Goal: Transaction & Acquisition: Book appointment/travel/reservation

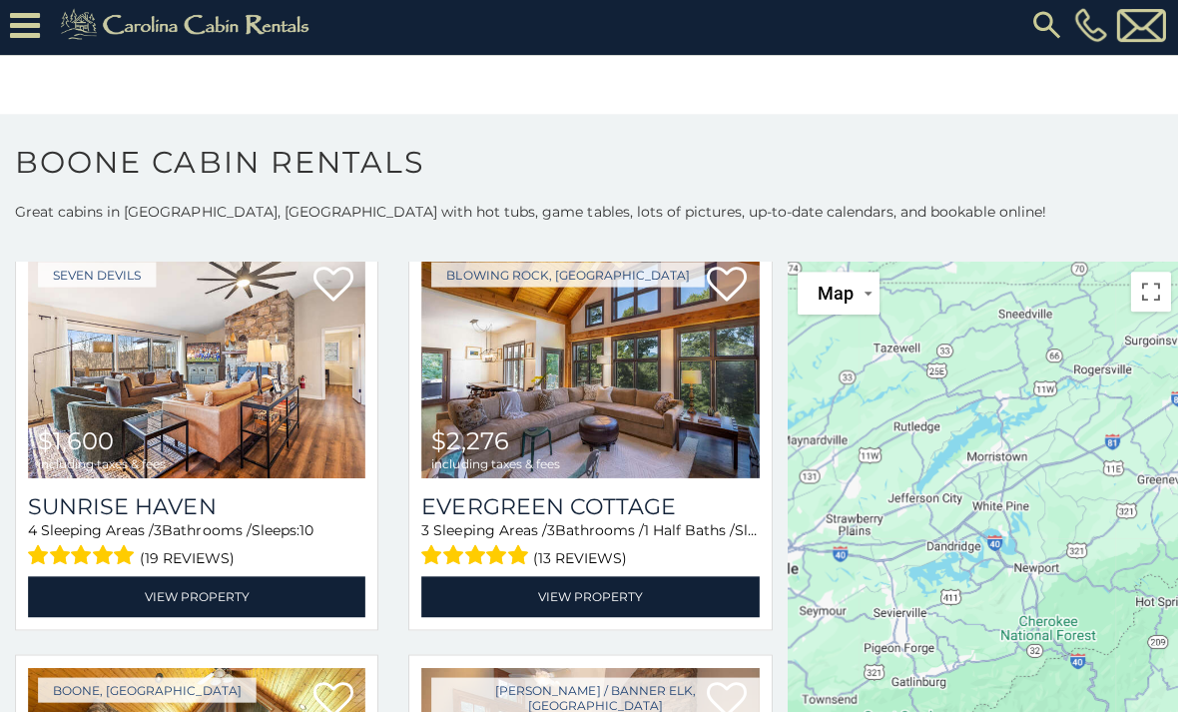
scroll to position [1771, 0]
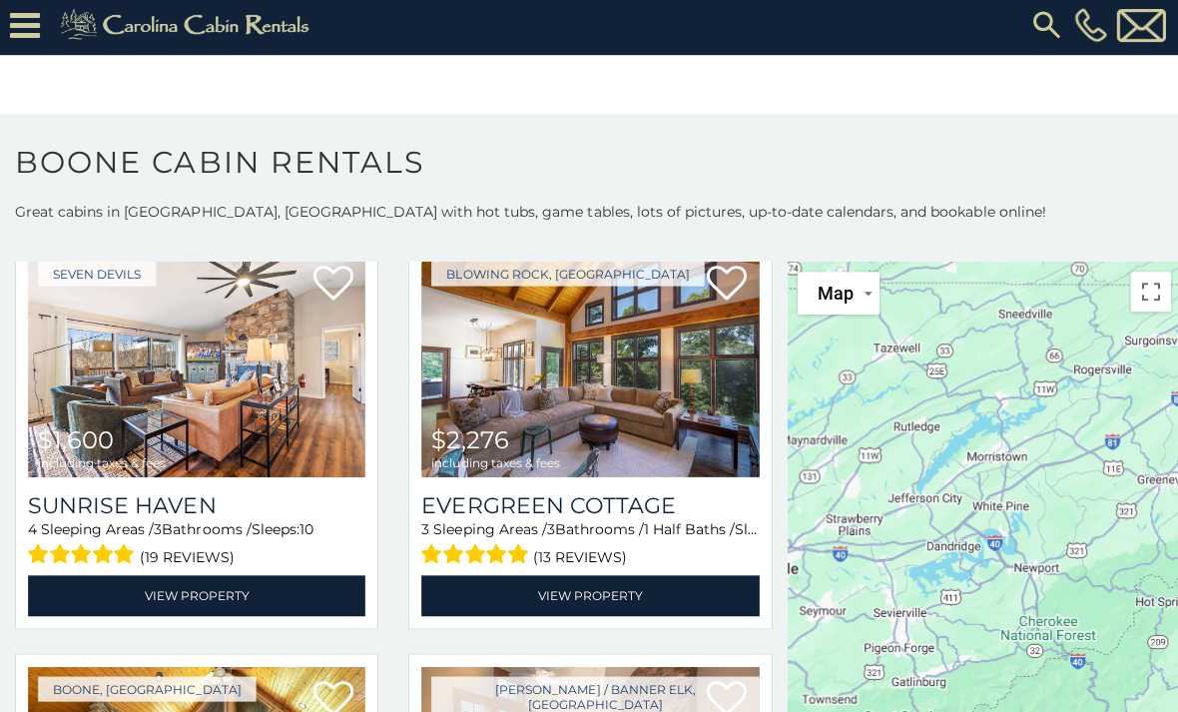
click at [246, 433] on img at bounding box center [196, 364] width 336 height 226
click at [199, 506] on h3 "Sunrise Haven" at bounding box center [196, 504] width 336 height 27
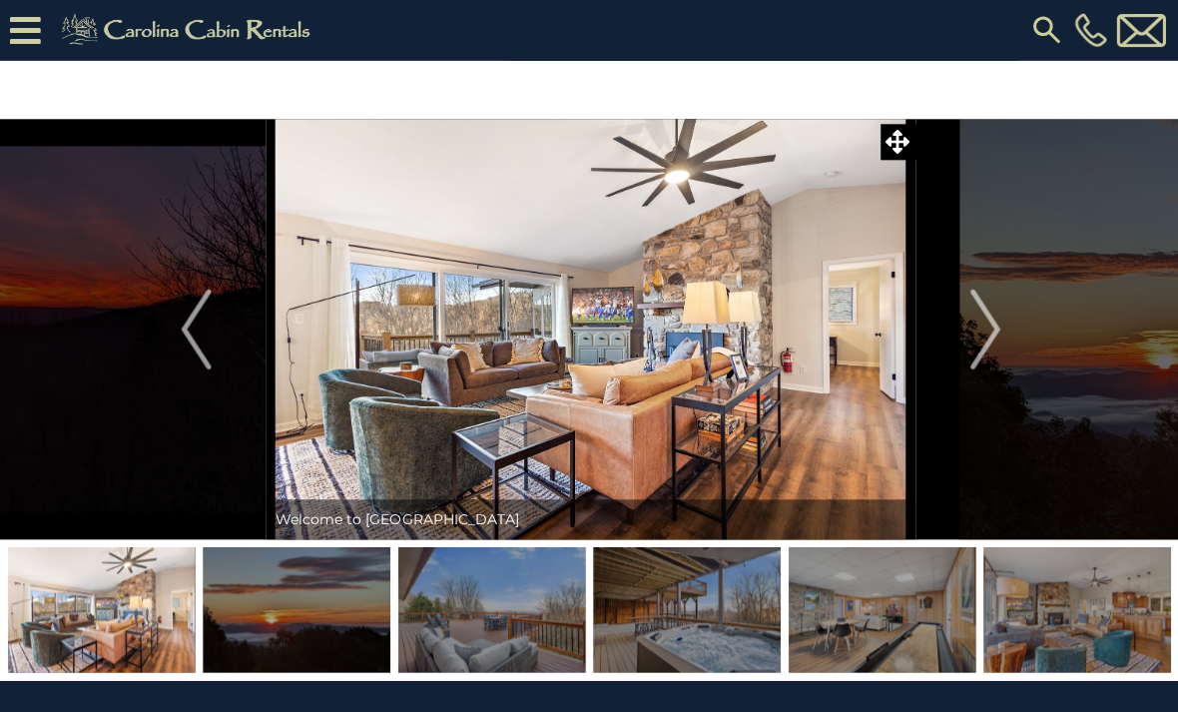
click at [990, 331] on img "Next" at bounding box center [982, 329] width 30 height 80
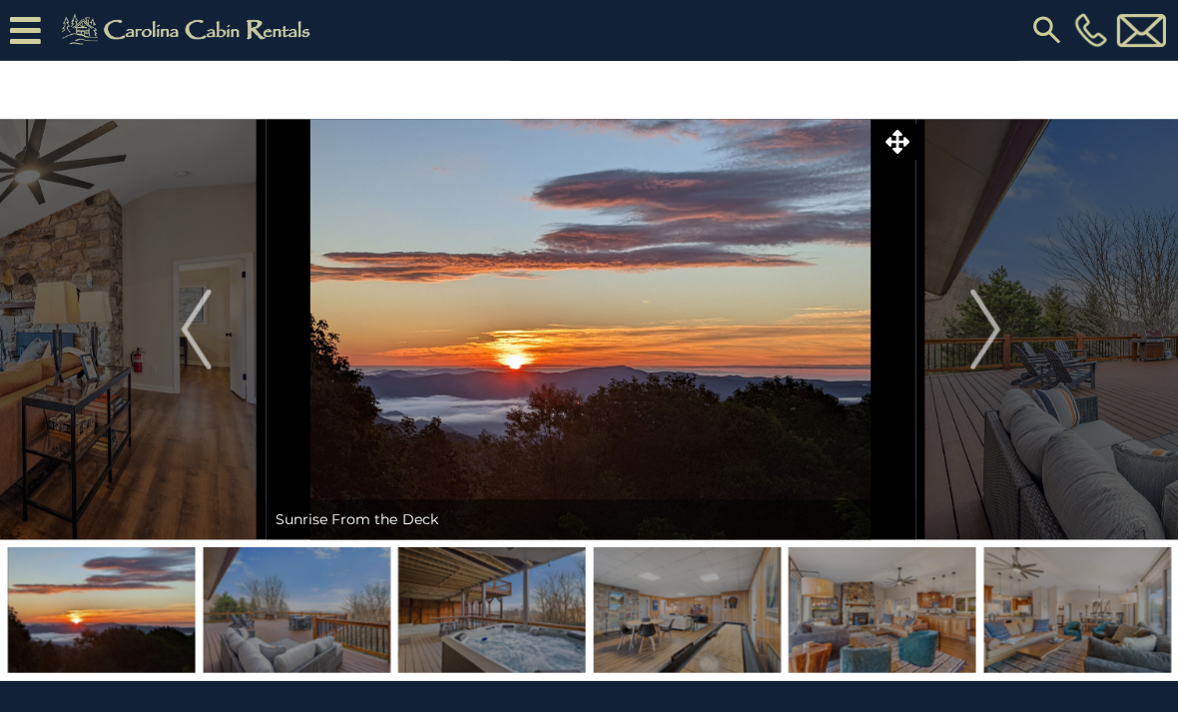
click at [993, 336] on img "Next" at bounding box center [982, 329] width 30 height 80
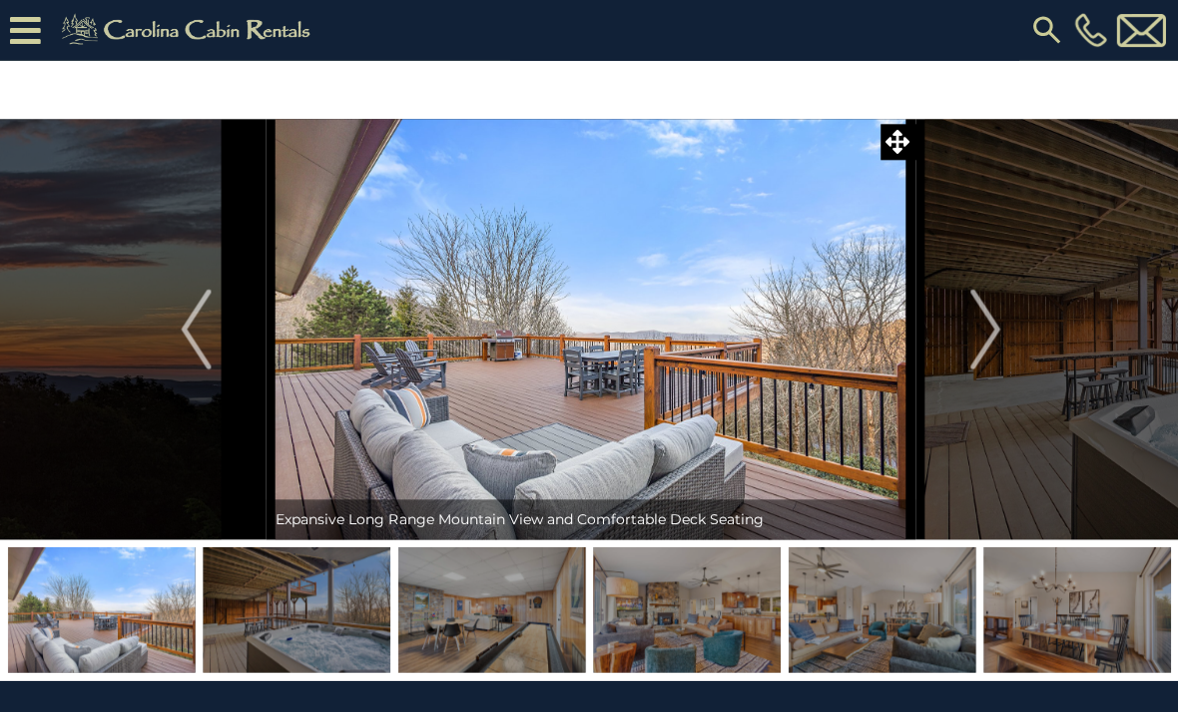
click at [993, 335] on img "Next" at bounding box center [982, 329] width 30 height 80
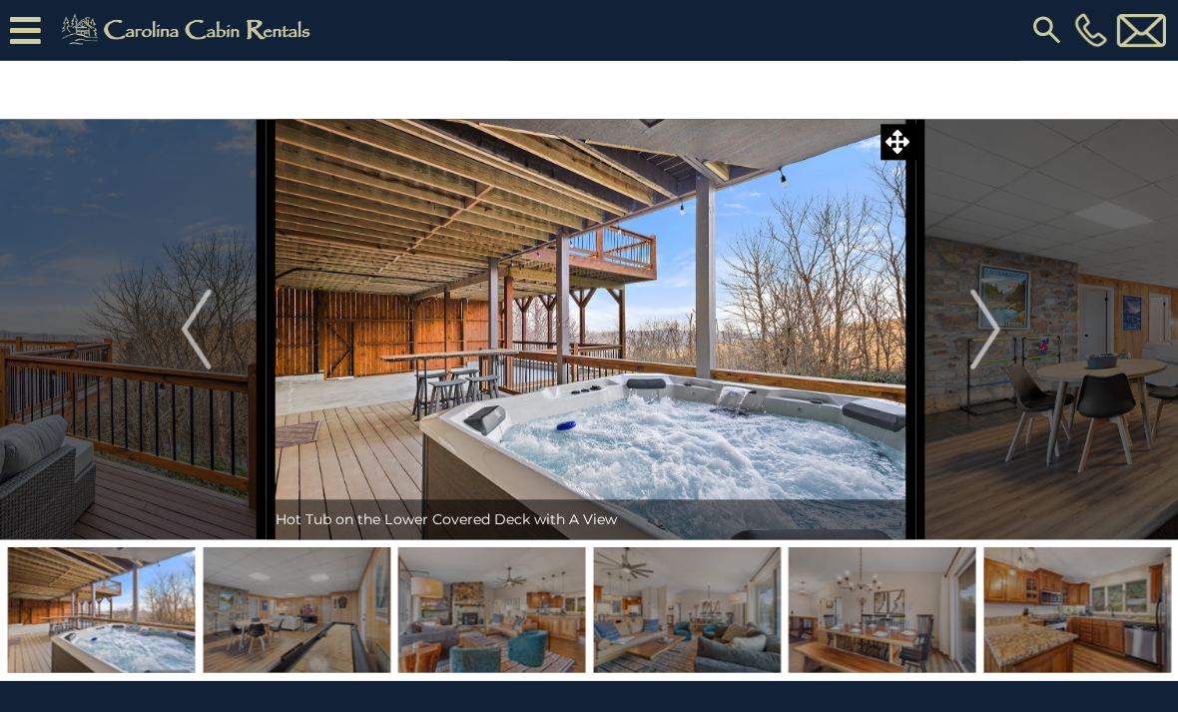
click at [990, 339] on img "Next" at bounding box center [982, 329] width 30 height 80
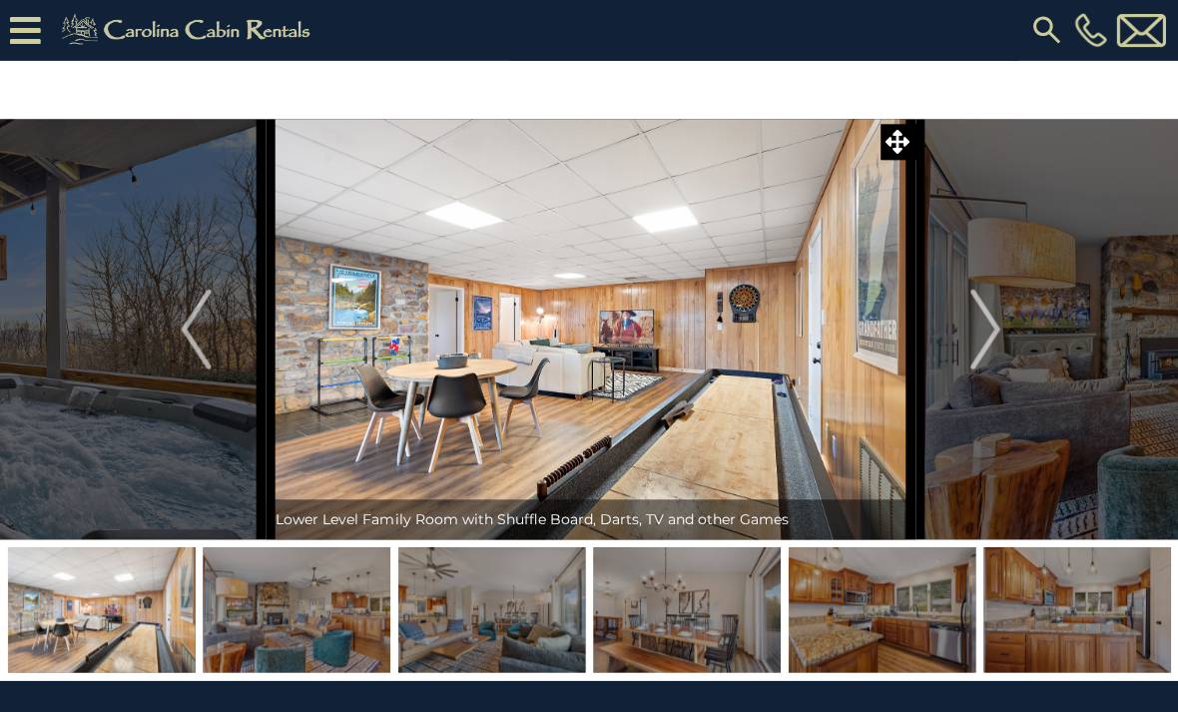
click at [986, 332] on img "Next" at bounding box center [982, 329] width 30 height 80
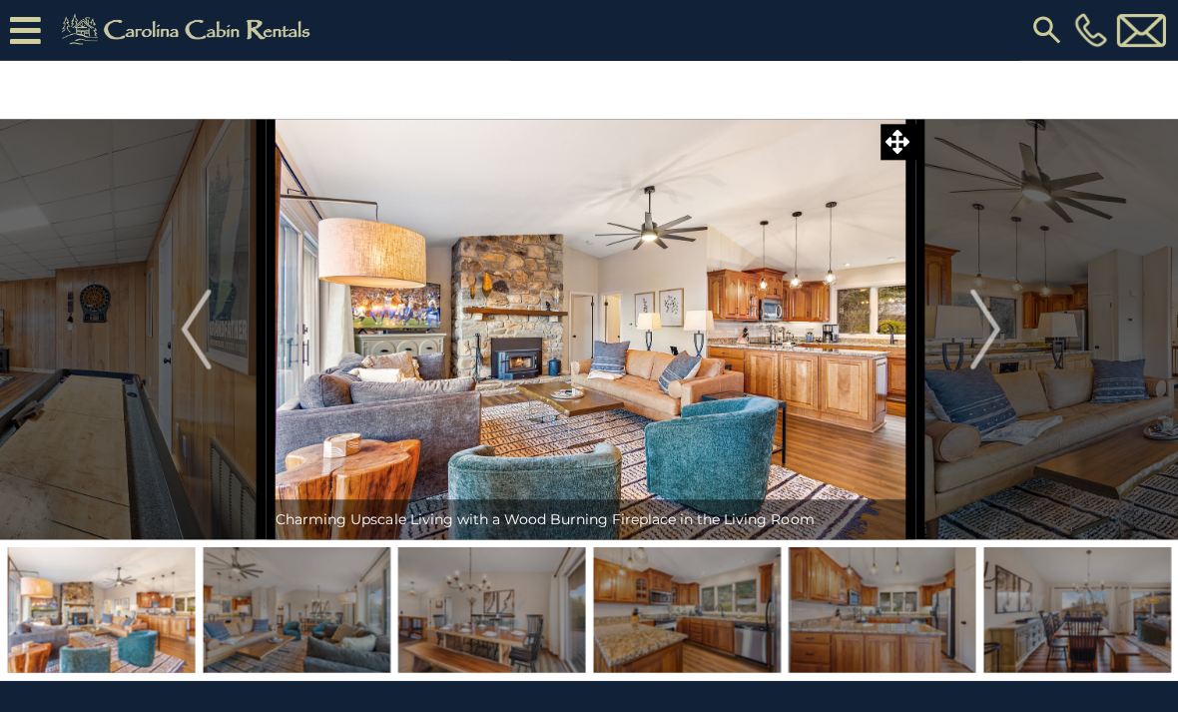
click at [985, 339] on img "Next" at bounding box center [982, 329] width 30 height 80
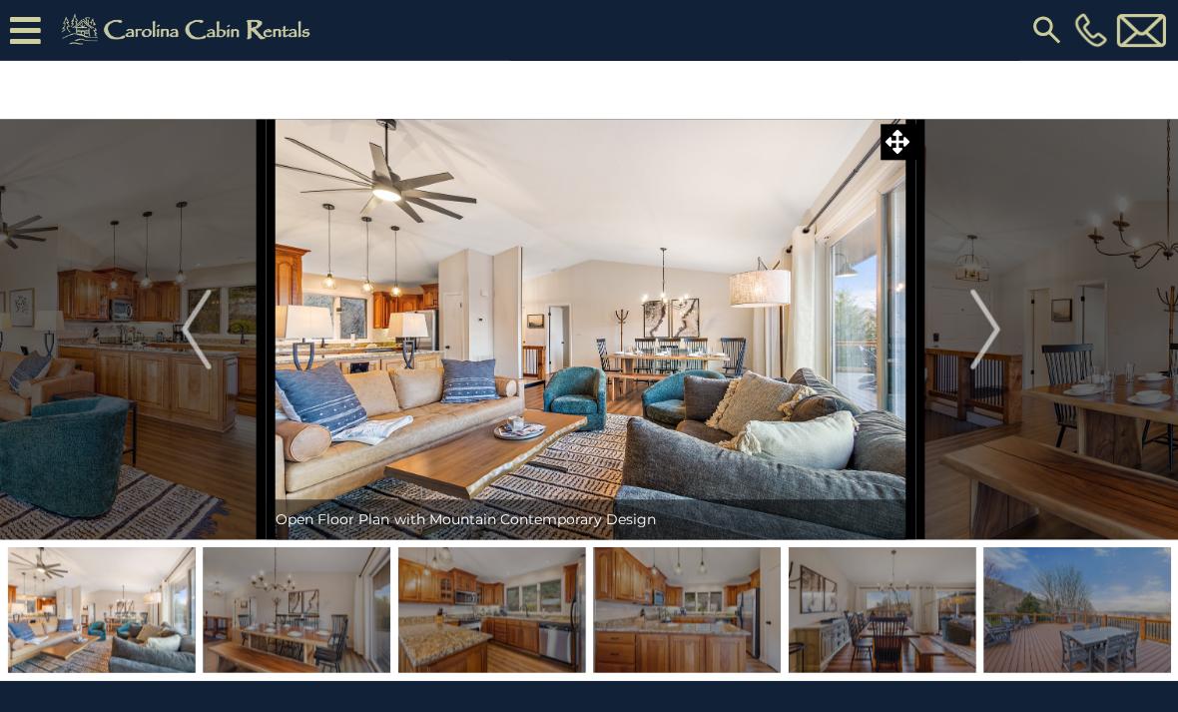
click at [987, 346] on img "Next" at bounding box center [982, 329] width 30 height 80
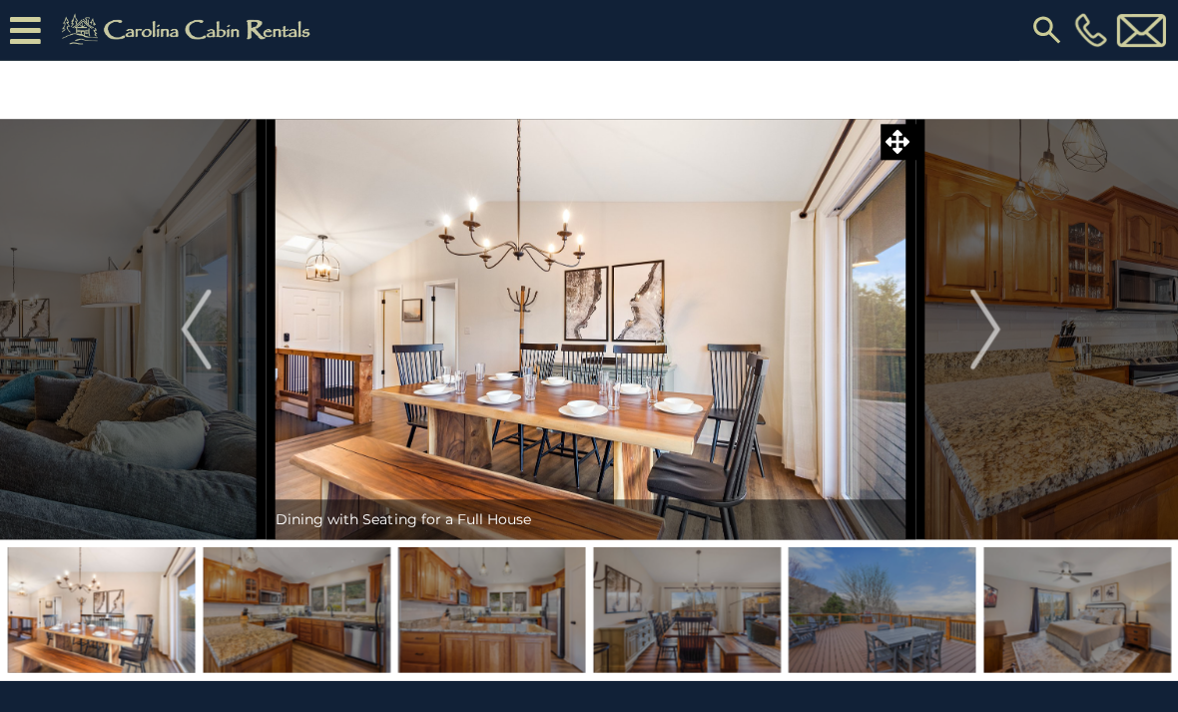
click at [985, 341] on img "Next" at bounding box center [982, 329] width 30 height 80
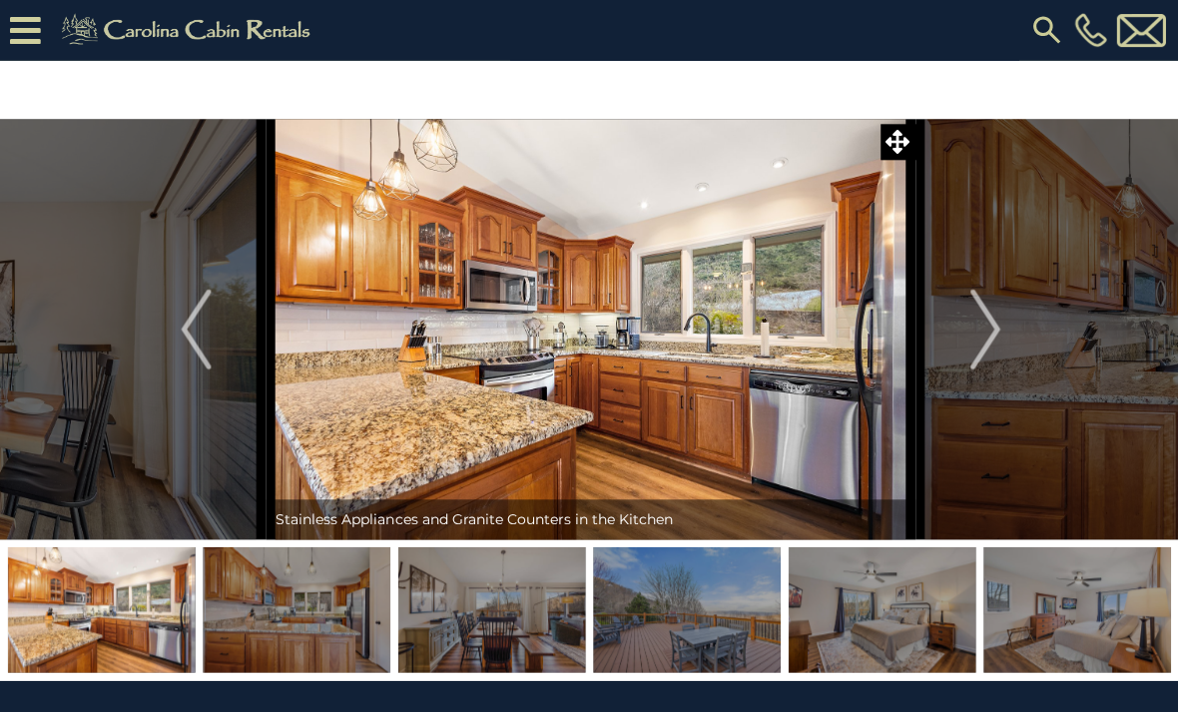
click at [988, 341] on img "Next" at bounding box center [982, 329] width 30 height 80
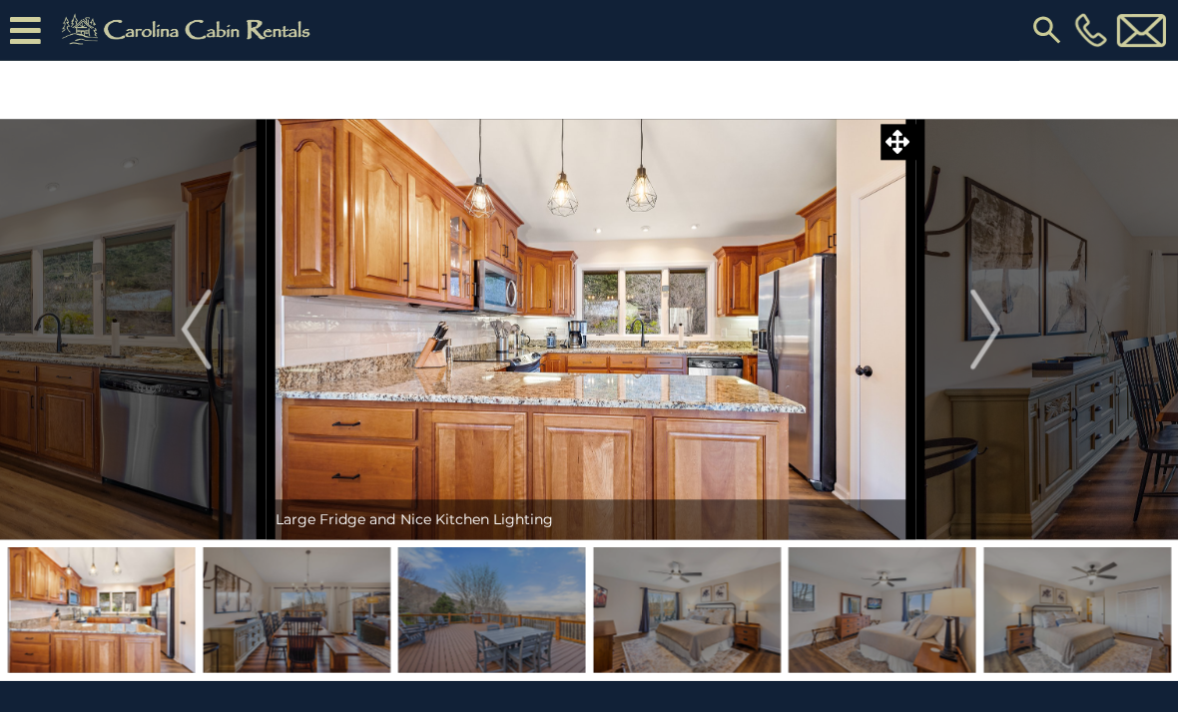
click at [990, 342] on img "Next" at bounding box center [982, 329] width 30 height 80
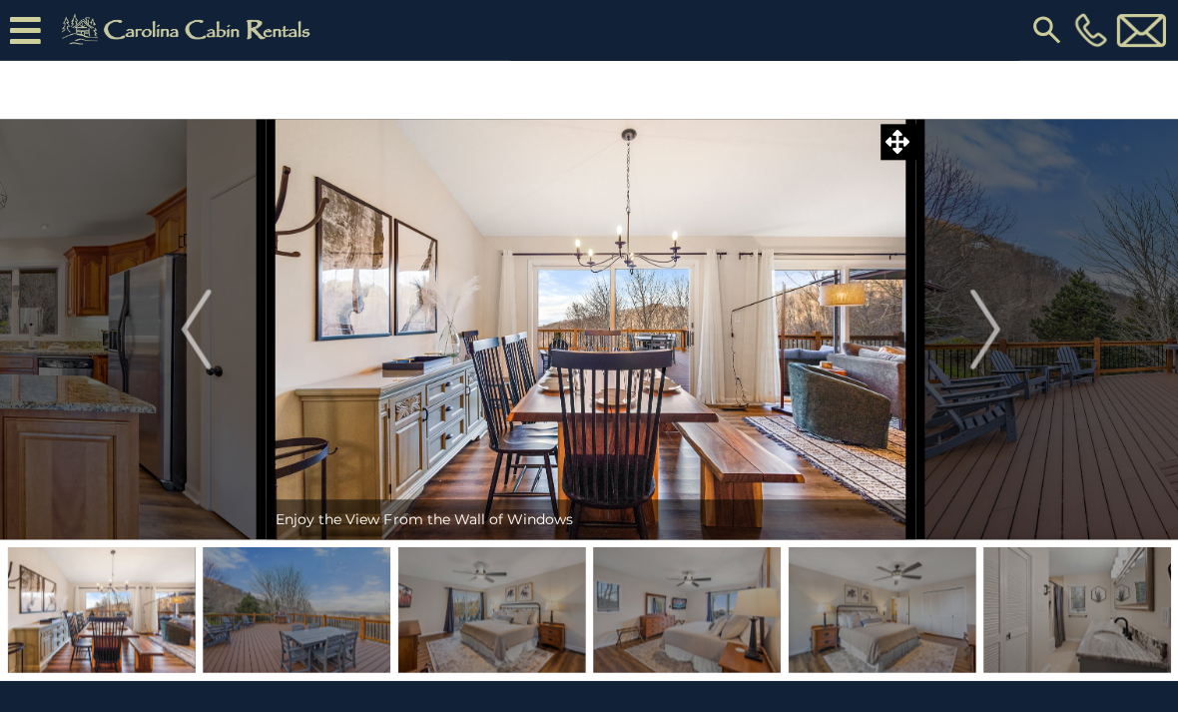
click at [988, 340] on img "Next" at bounding box center [982, 329] width 30 height 80
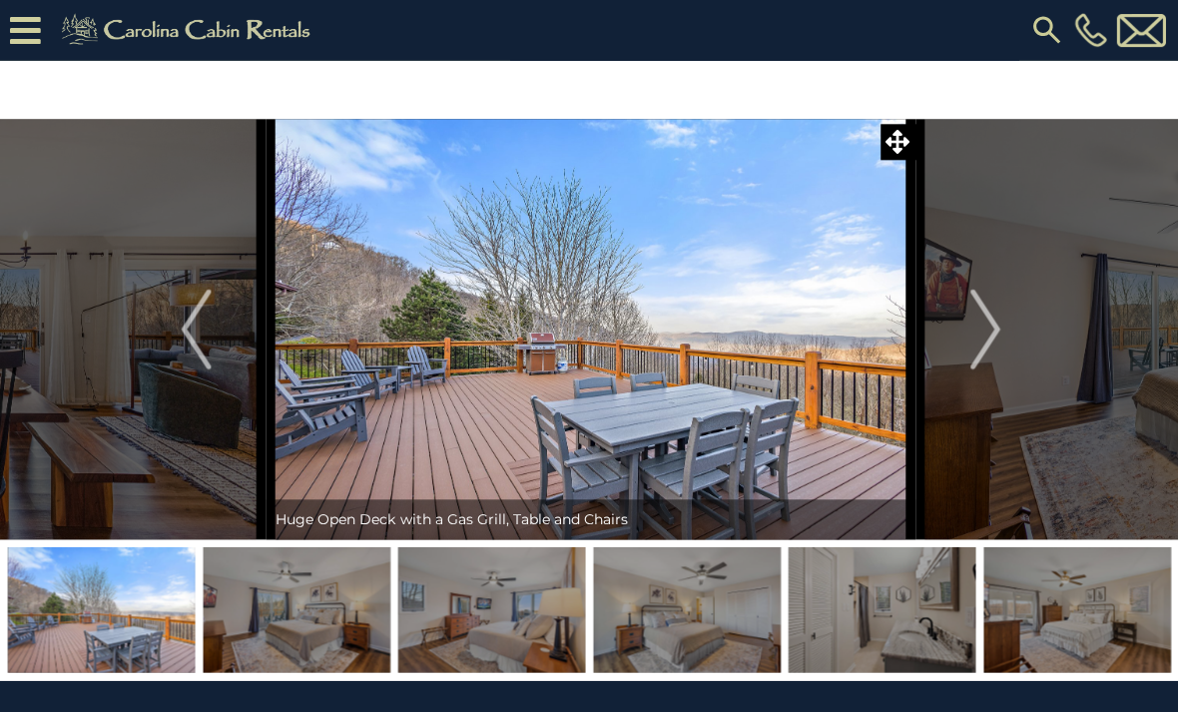
click at [987, 337] on img "Next" at bounding box center [982, 329] width 30 height 80
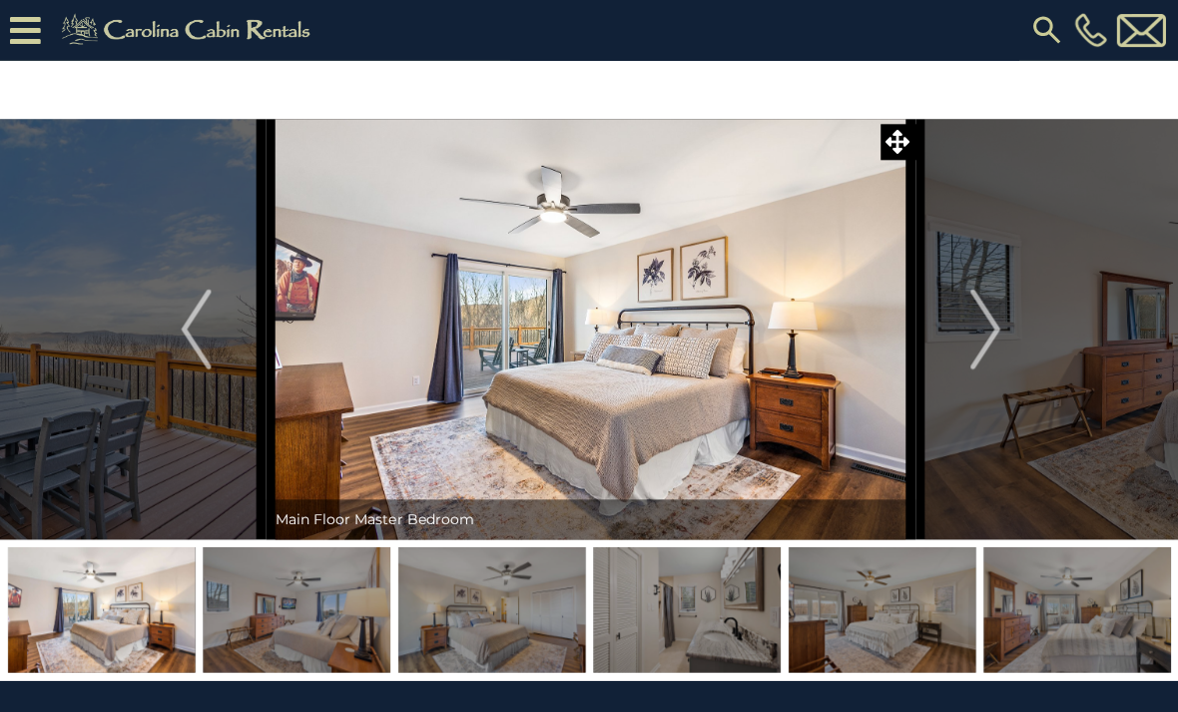
click at [985, 337] on img "Next" at bounding box center [982, 329] width 30 height 80
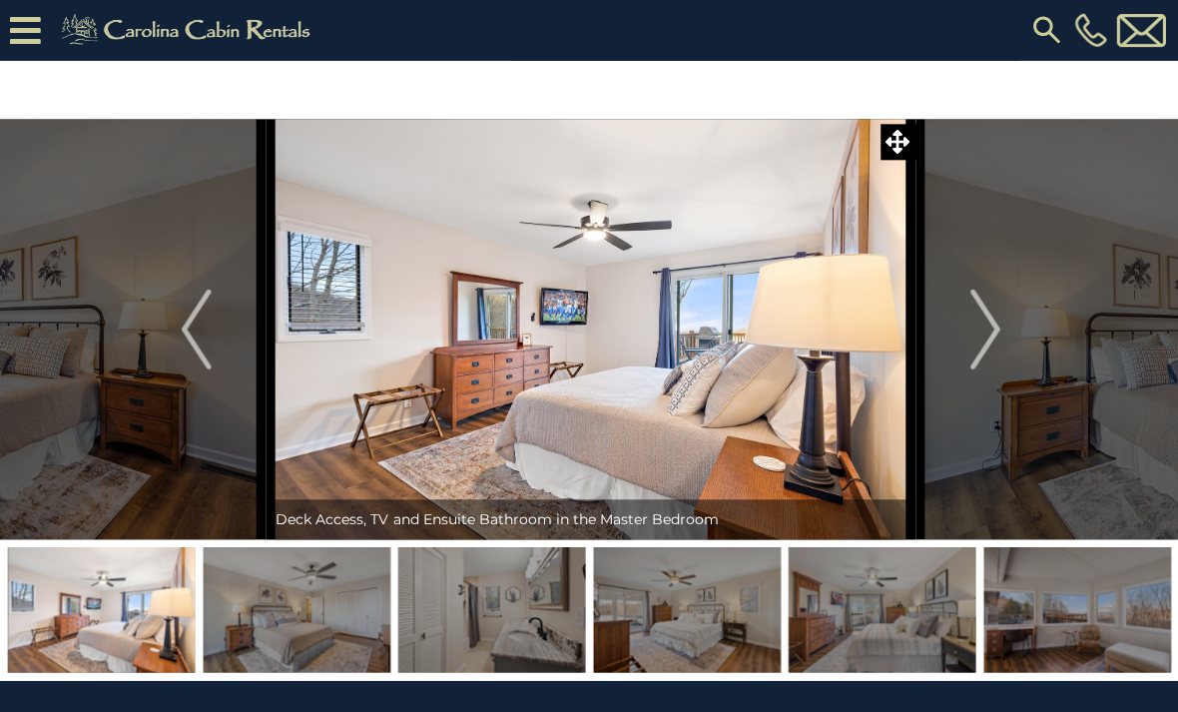
click at [989, 333] on img "Next" at bounding box center [982, 329] width 30 height 80
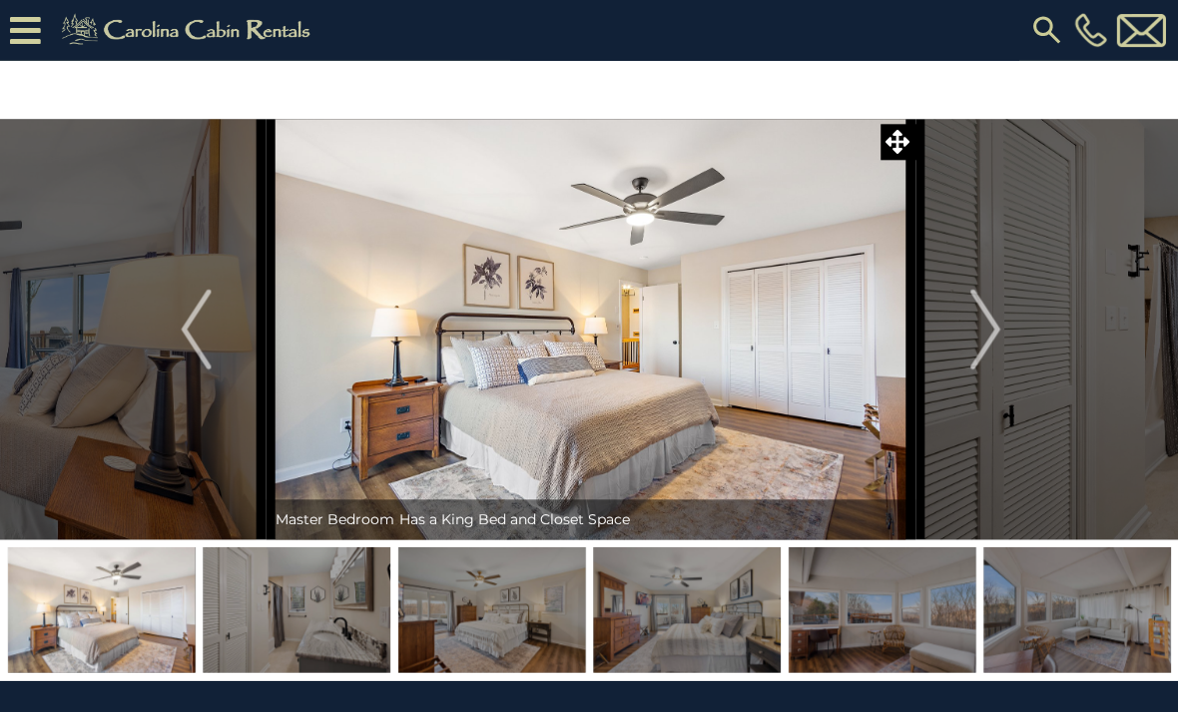
click at [997, 342] on img "Next" at bounding box center [982, 329] width 30 height 80
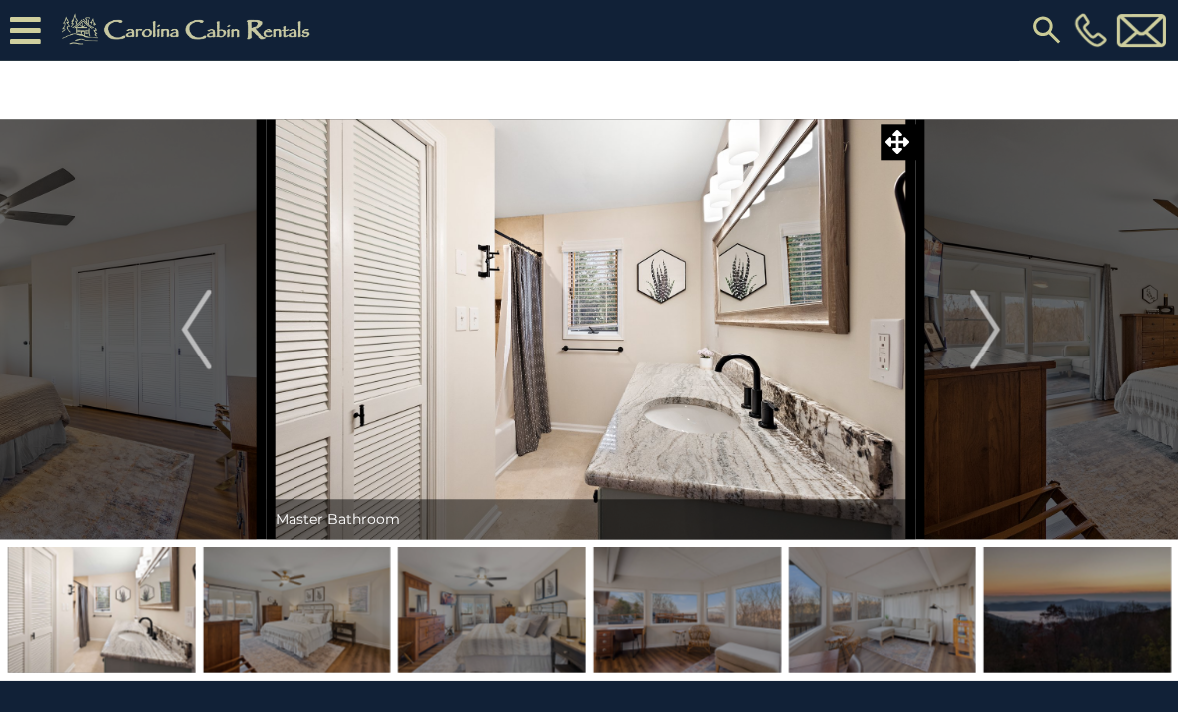
click at [983, 333] on img "Next" at bounding box center [982, 329] width 30 height 80
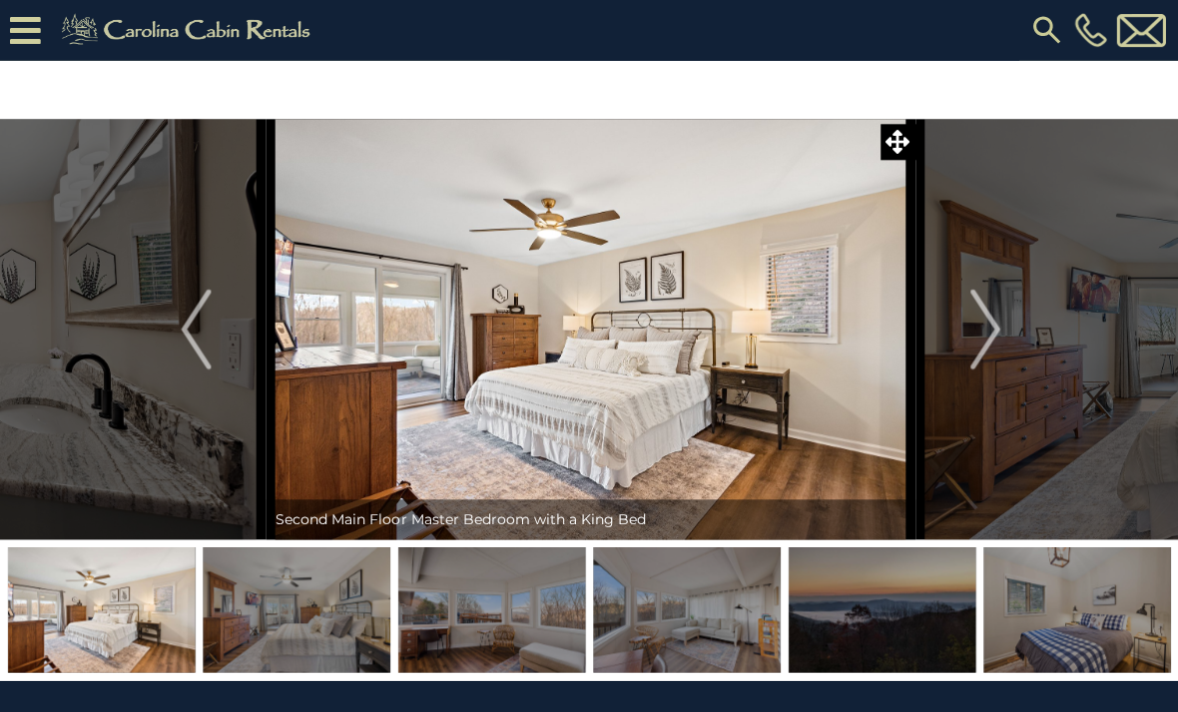
click at [976, 328] on img "Next" at bounding box center [982, 329] width 30 height 80
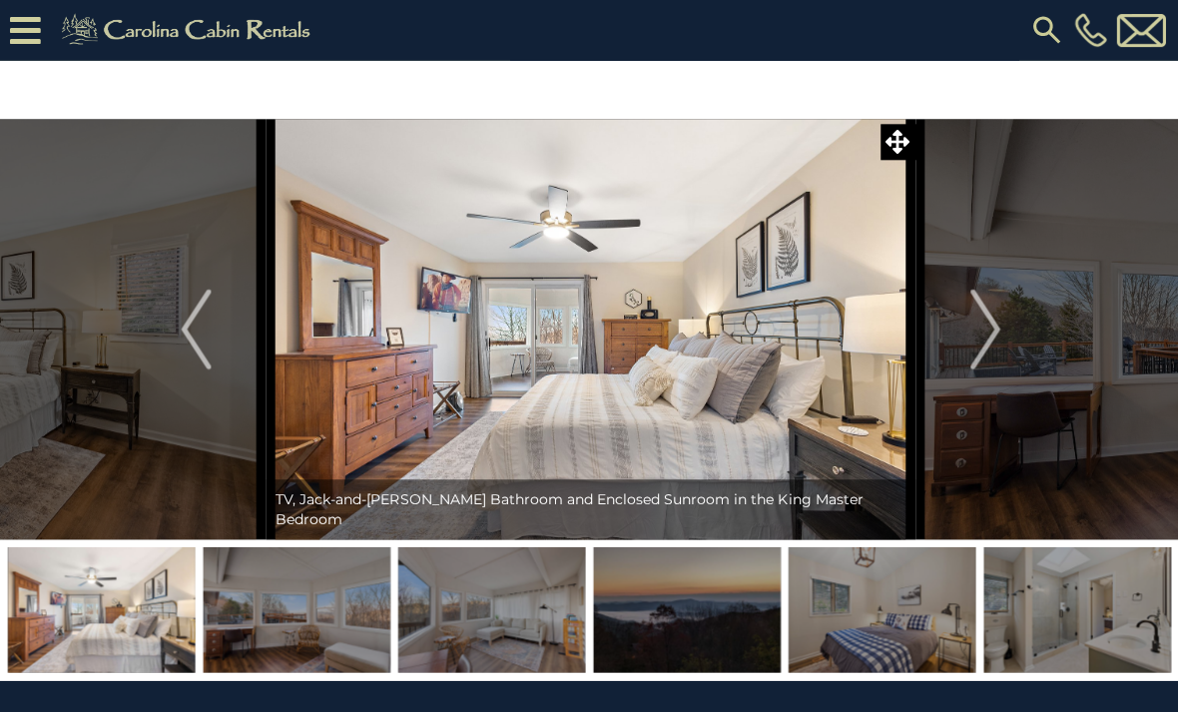
click at [981, 332] on img "Next" at bounding box center [982, 329] width 30 height 80
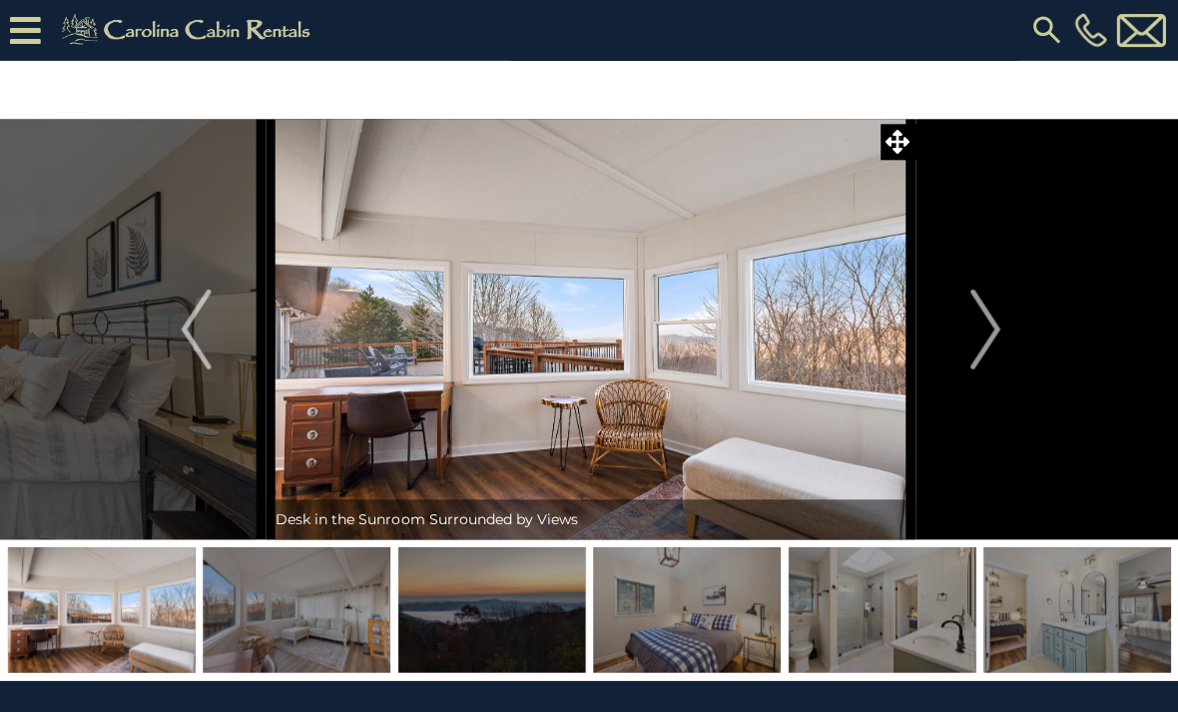
click at [981, 338] on img "Next" at bounding box center [982, 329] width 30 height 80
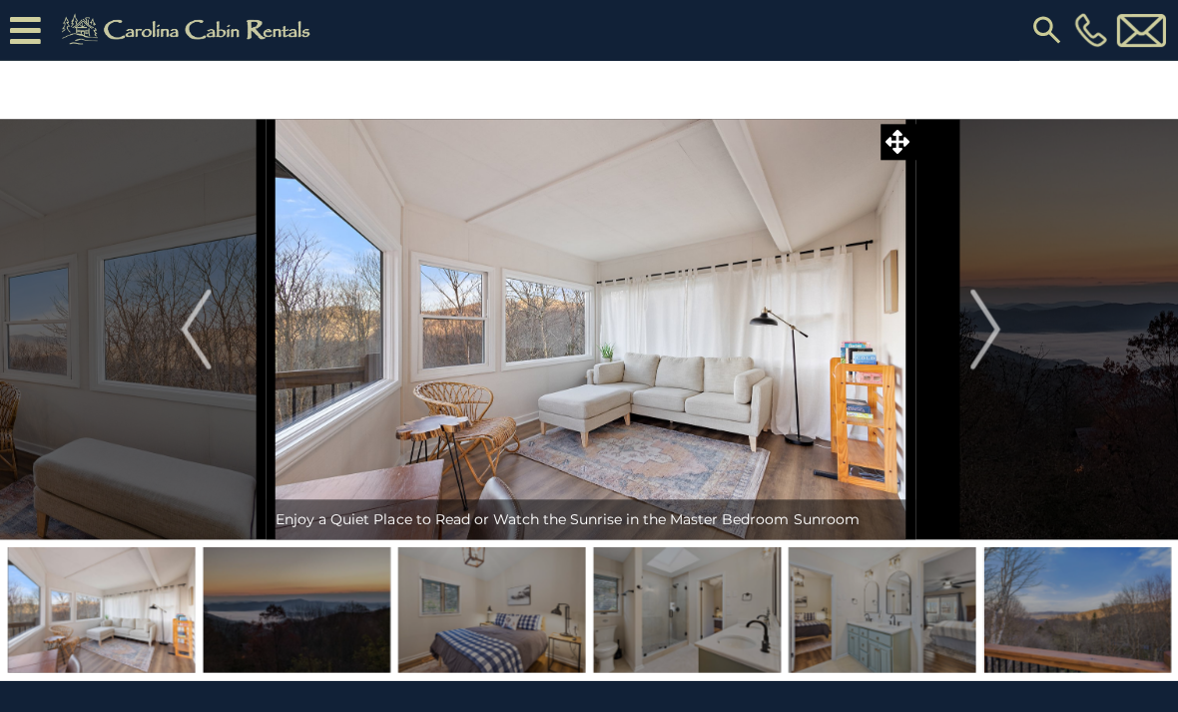
click at [980, 339] on img "Next" at bounding box center [982, 329] width 30 height 80
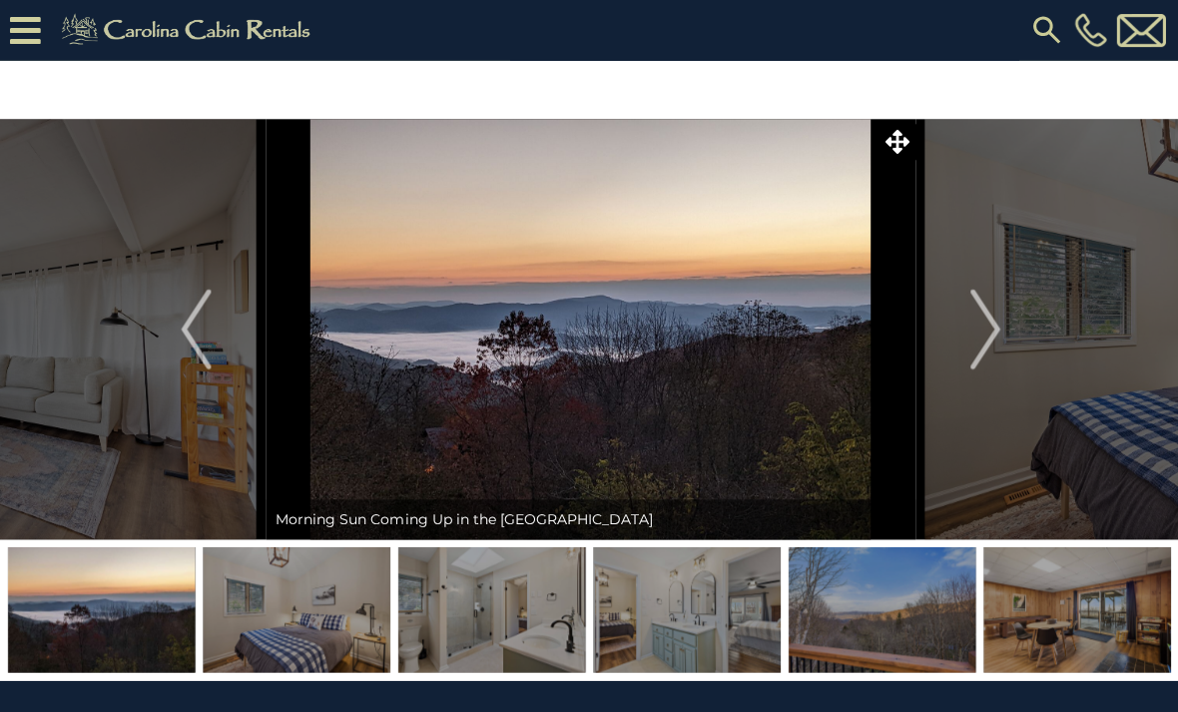
click at [978, 340] on img "Next" at bounding box center [982, 329] width 30 height 80
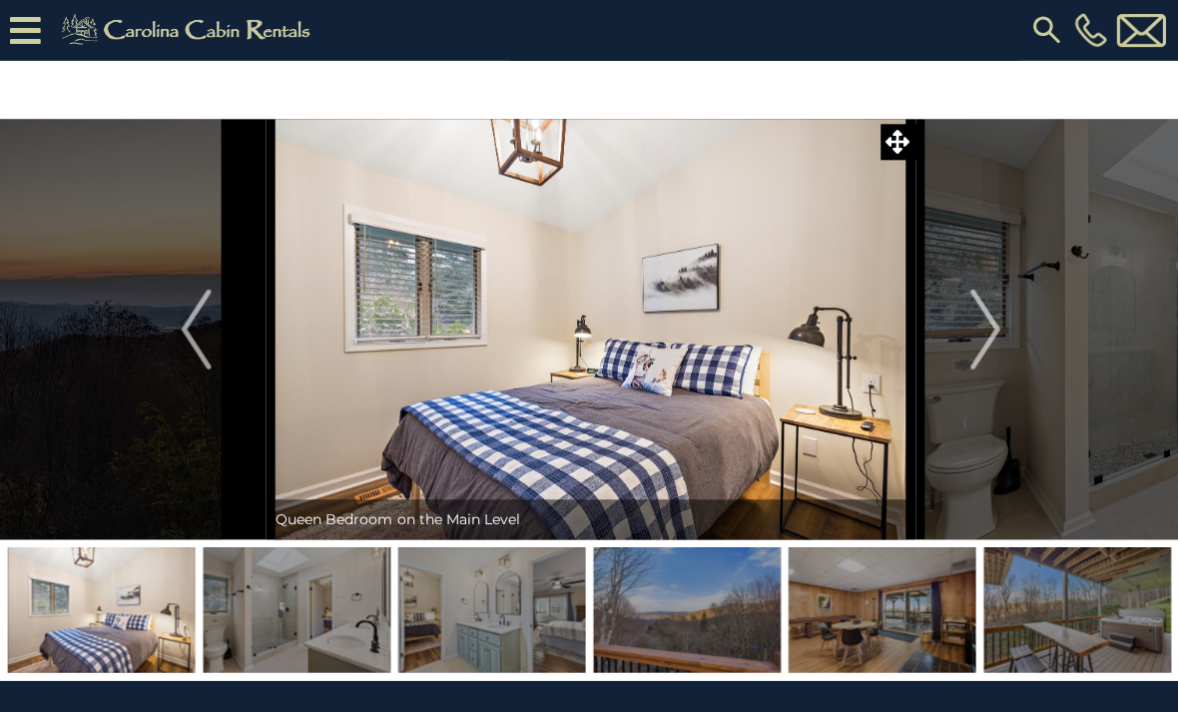
click at [200, 337] on img "Previous" at bounding box center [196, 329] width 30 height 80
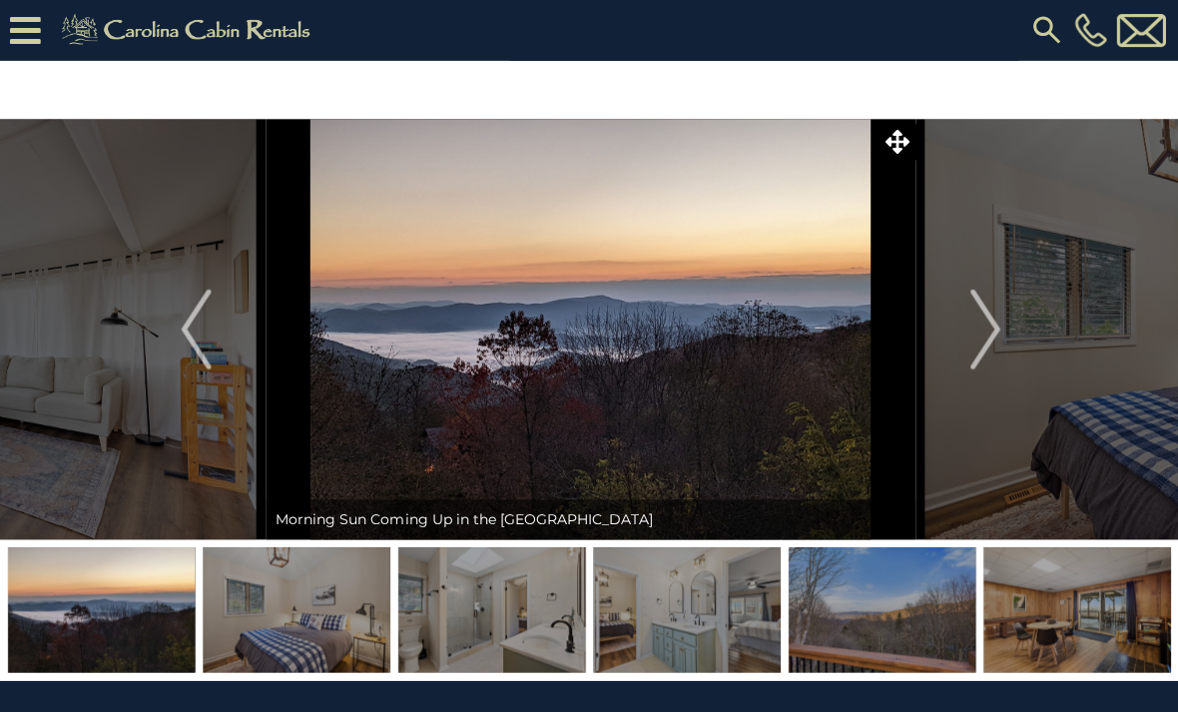
click at [987, 321] on img "Next" at bounding box center [982, 329] width 30 height 80
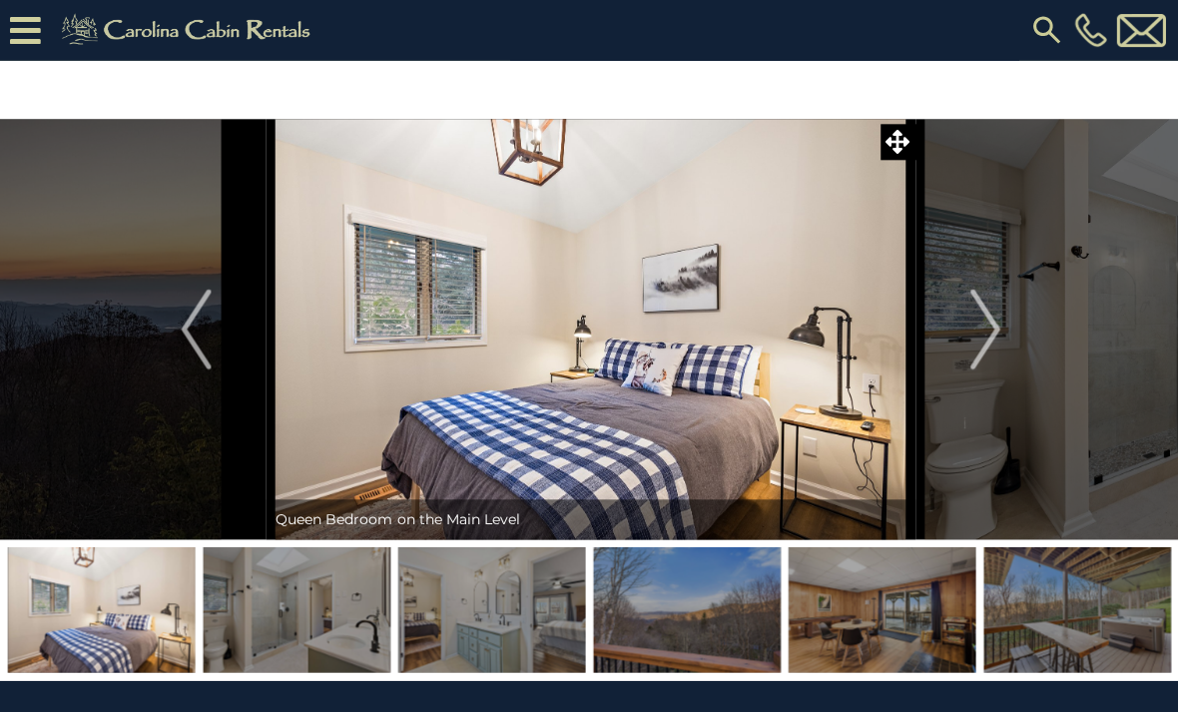
click at [975, 326] on img "Next" at bounding box center [982, 329] width 30 height 80
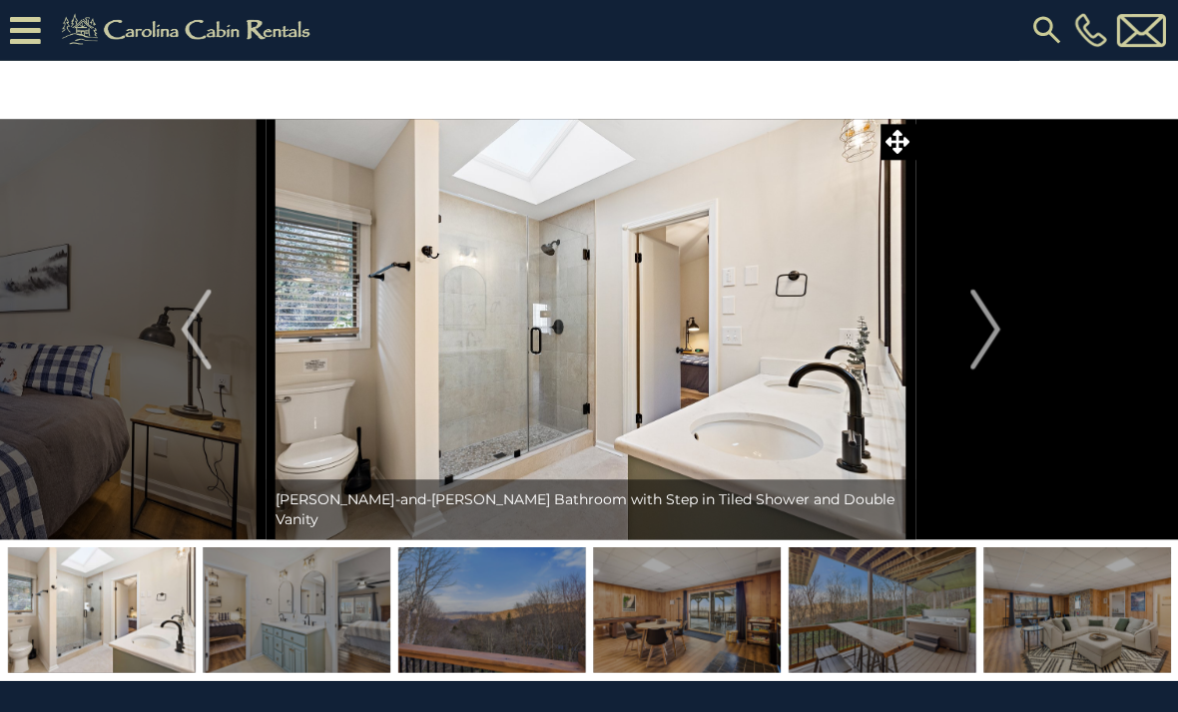
click at [971, 339] on img "Next" at bounding box center [982, 329] width 30 height 80
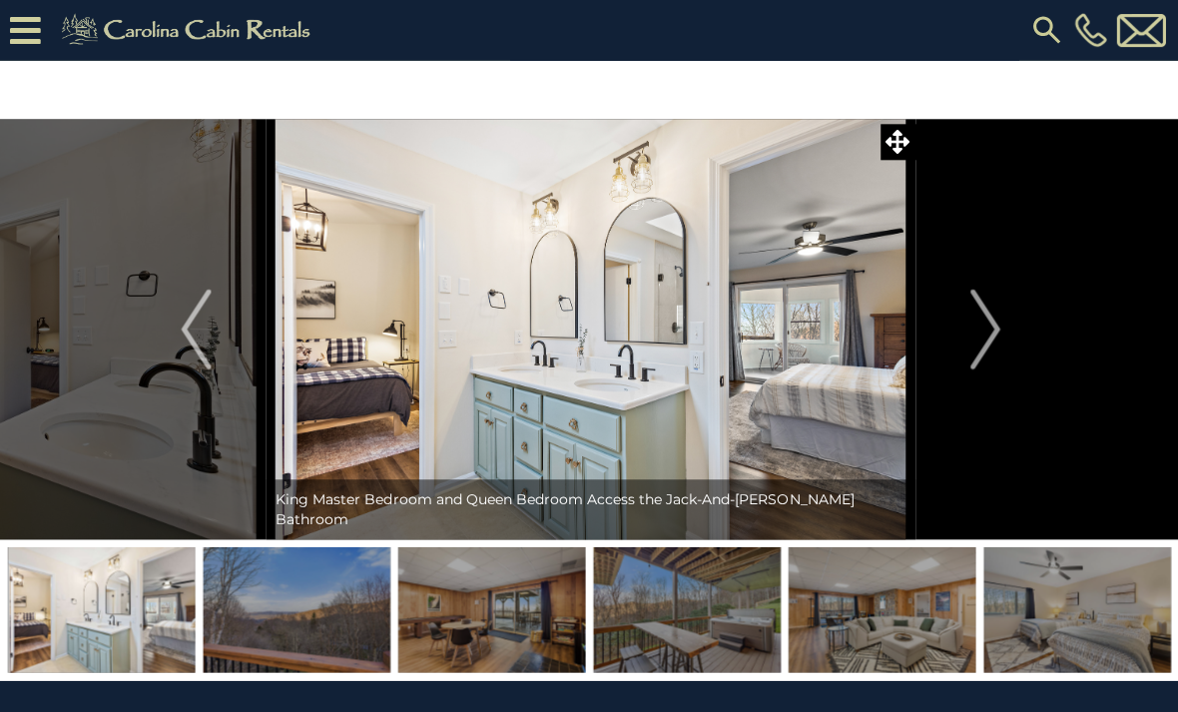
click at [983, 340] on img "Next" at bounding box center [982, 329] width 30 height 80
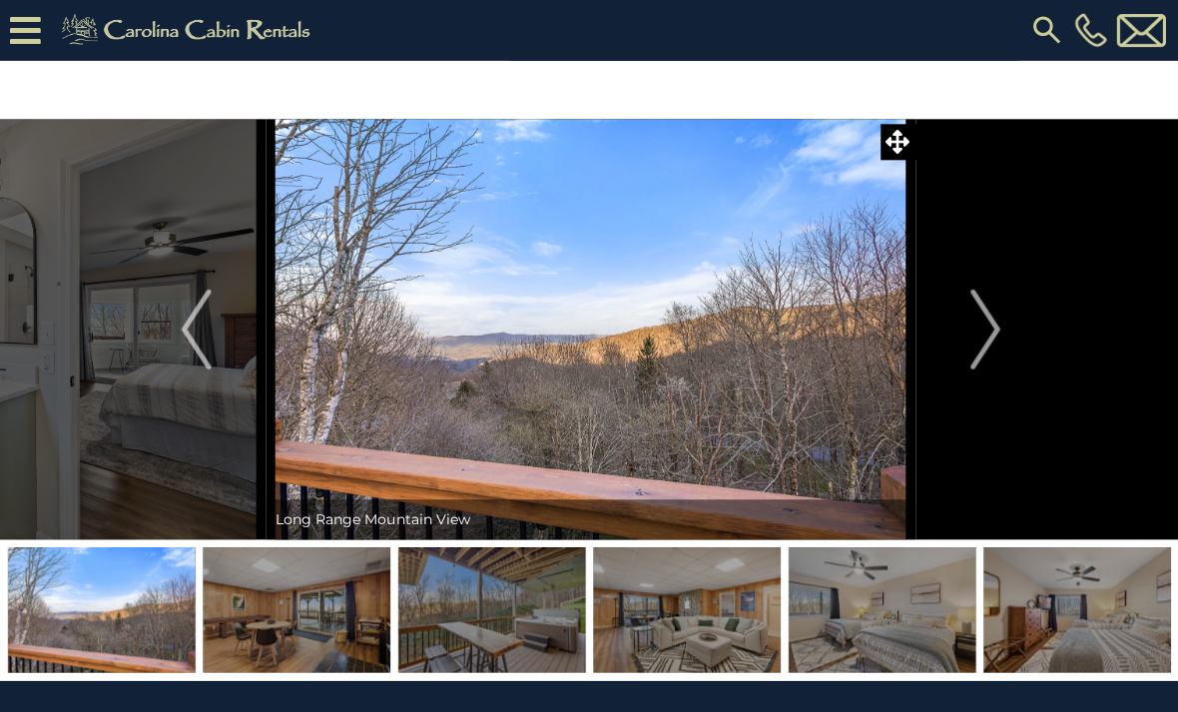
click at [970, 347] on img "Next" at bounding box center [982, 329] width 30 height 80
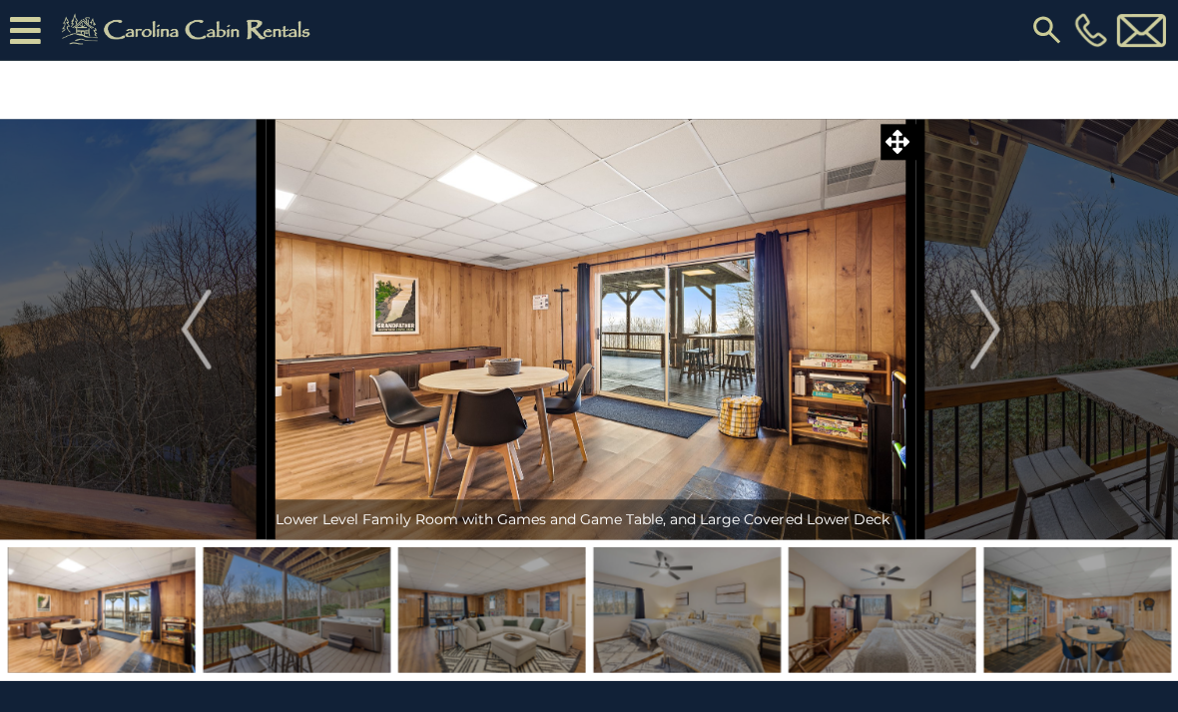
click at [975, 335] on img "Next" at bounding box center [982, 329] width 30 height 80
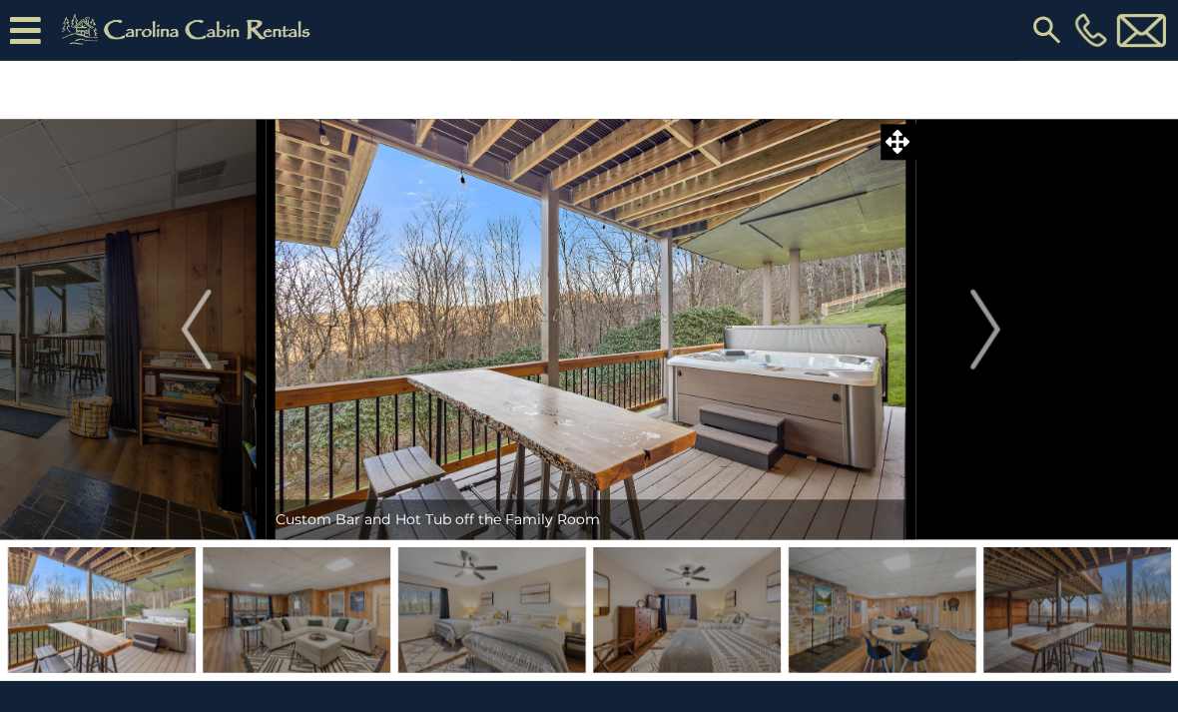
click at [977, 345] on img "Next" at bounding box center [982, 329] width 30 height 80
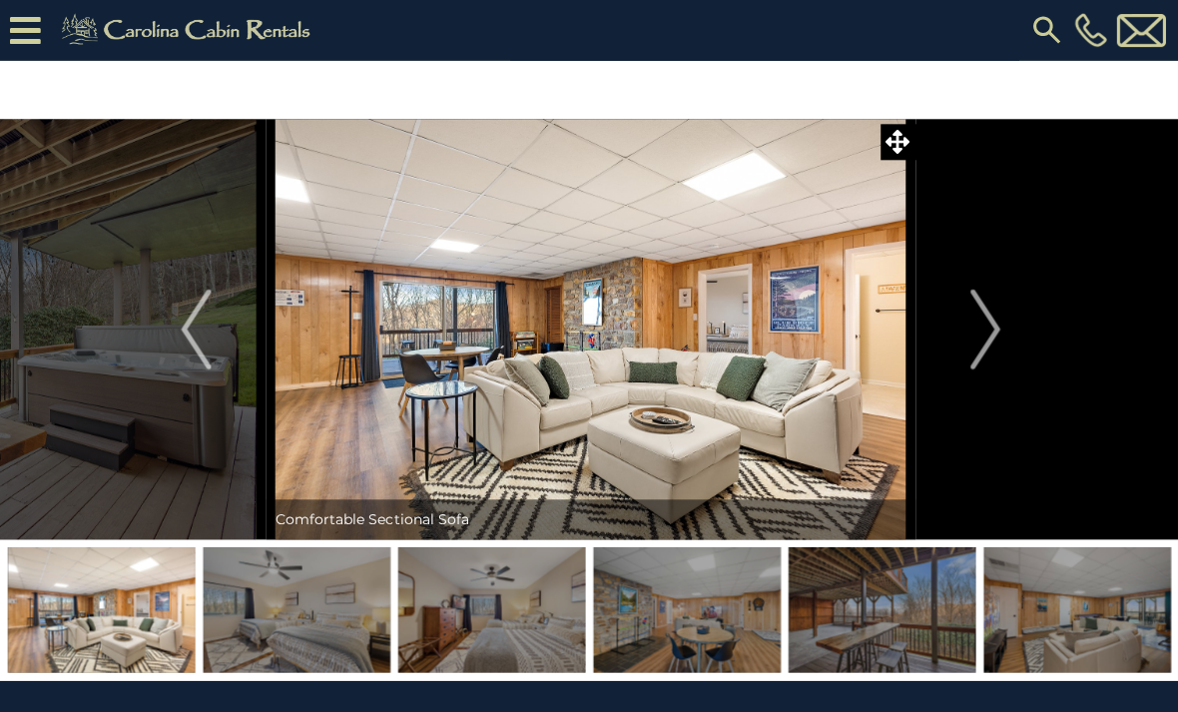
click at [978, 341] on img "Next" at bounding box center [982, 329] width 30 height 80
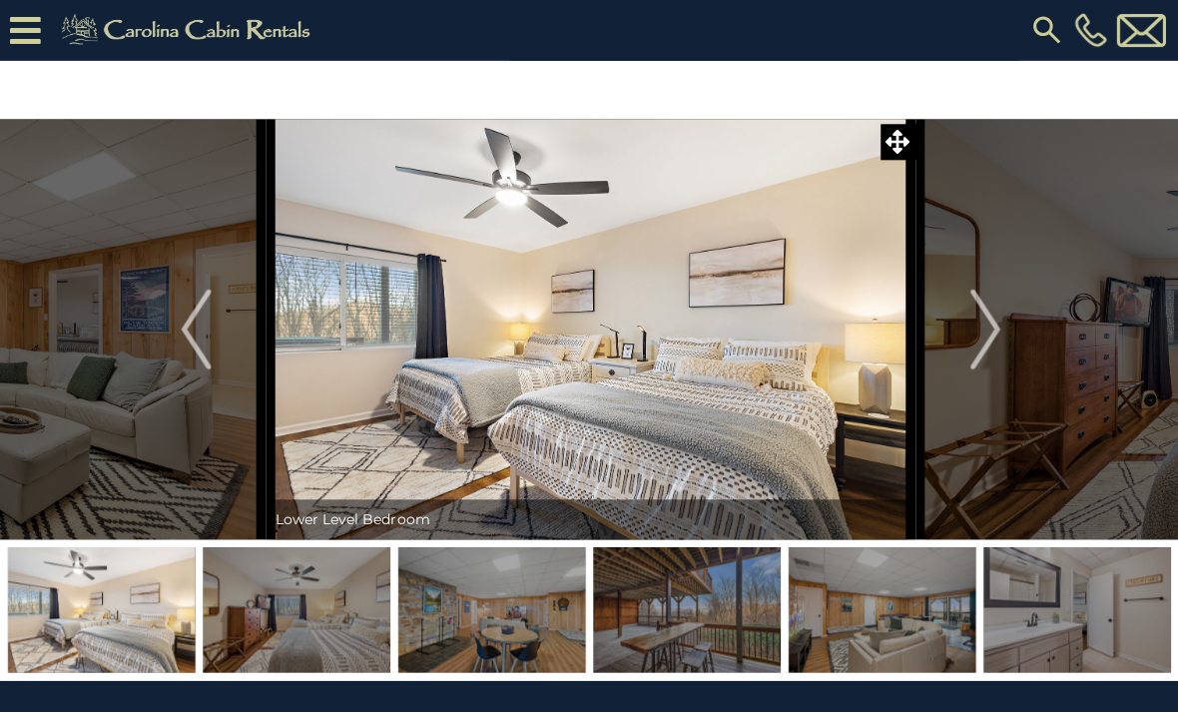
click at [994, 331] on img "Next" at bounding box center [982, 329] width 30 height 80
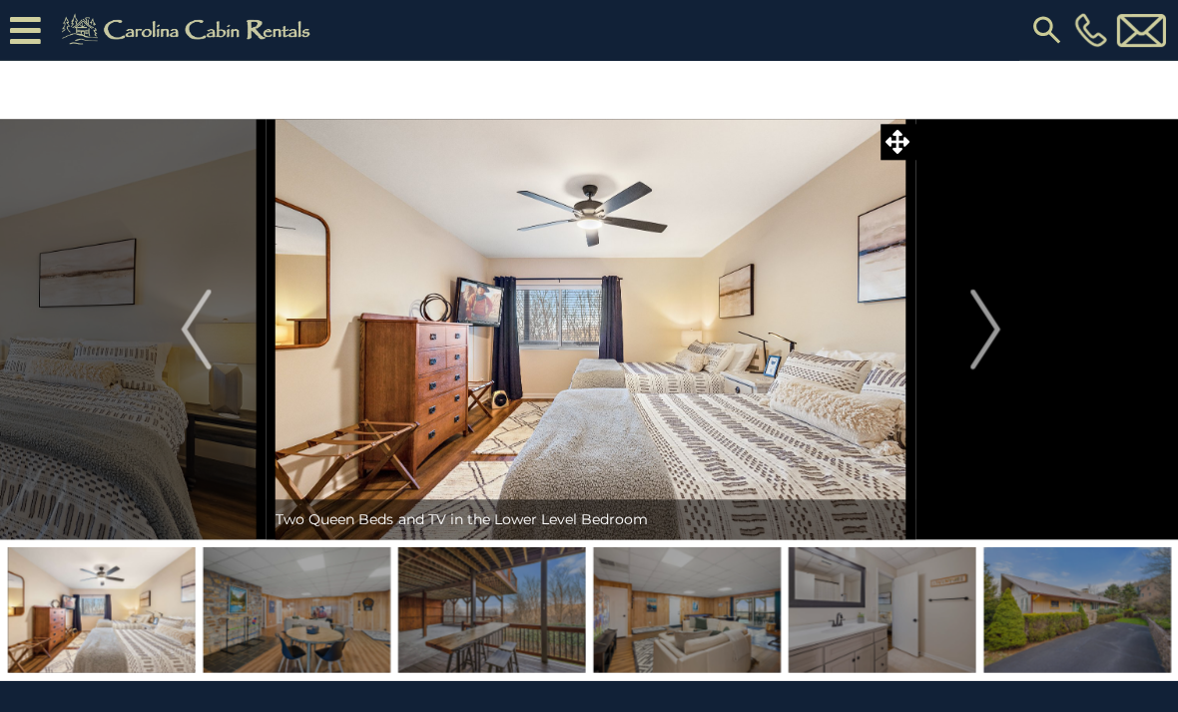
click at [993, 333] on img "Next" at bounding box center [982, 329] width 30 height 80
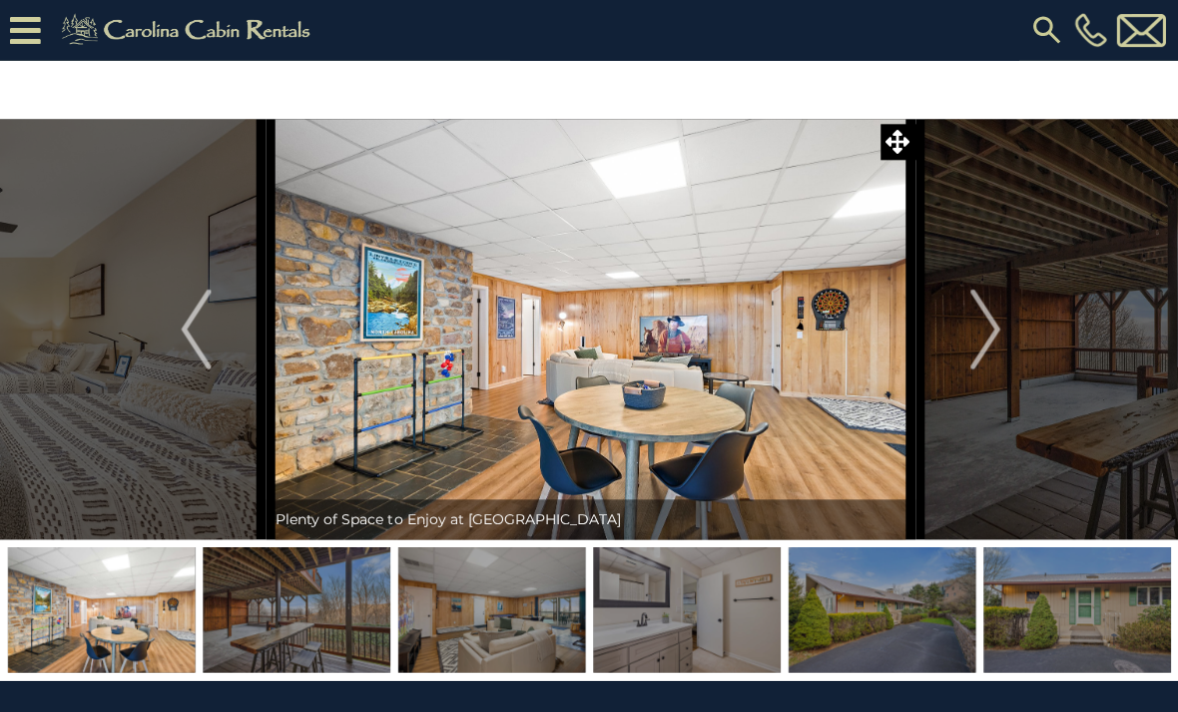
click at [970, 337] on img "Next" at bounding box center [982, 329] width 30 height 80
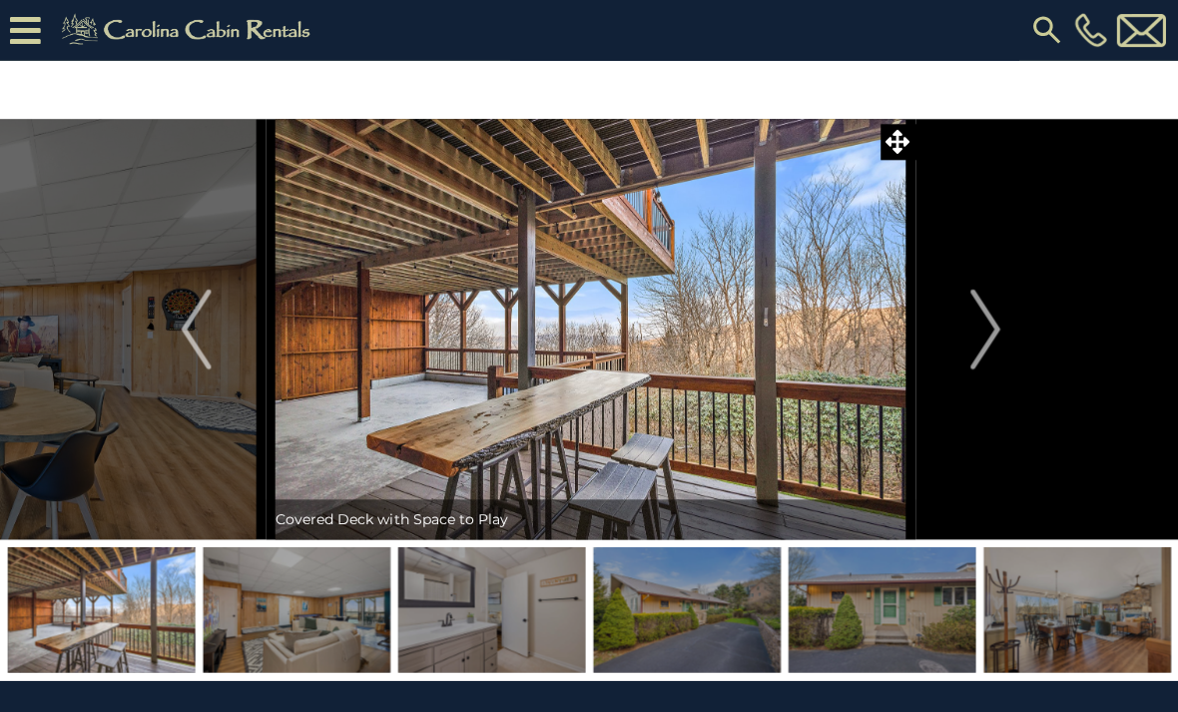
click at [958, 339] on button "Next" at bounding box center [983, 328] width 140 height 419
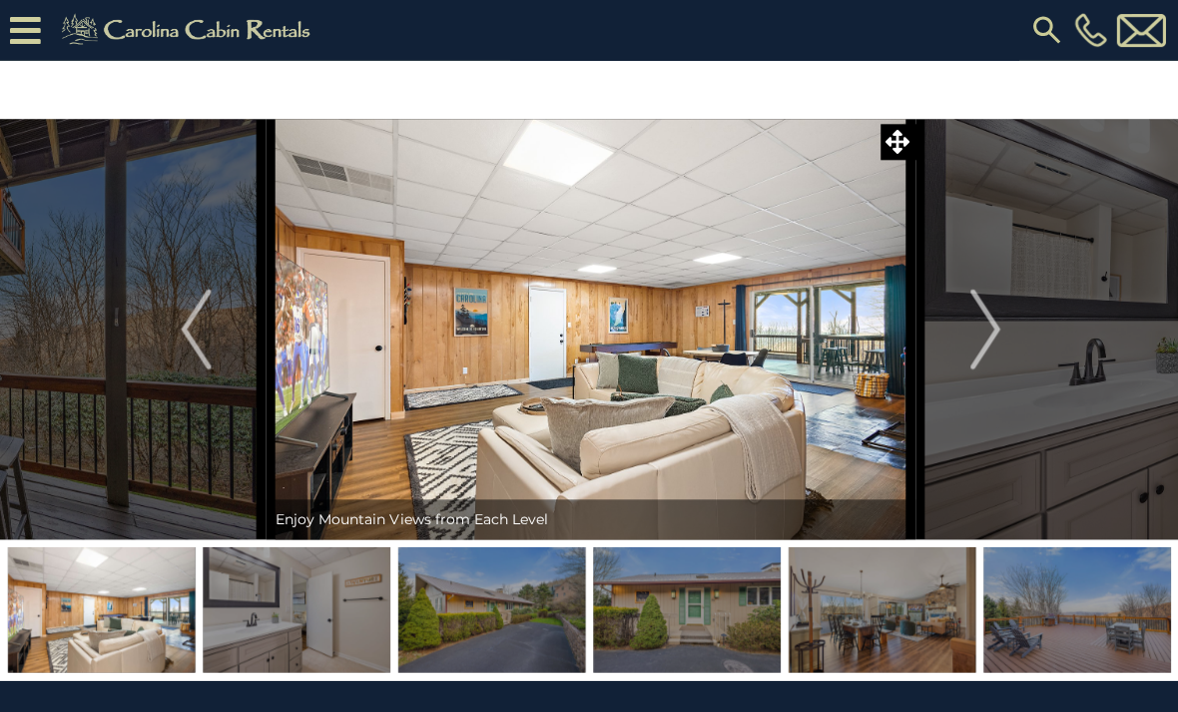
click at [963, 345] on button "Next" at bounding box center [983, 328] width 140 height 419
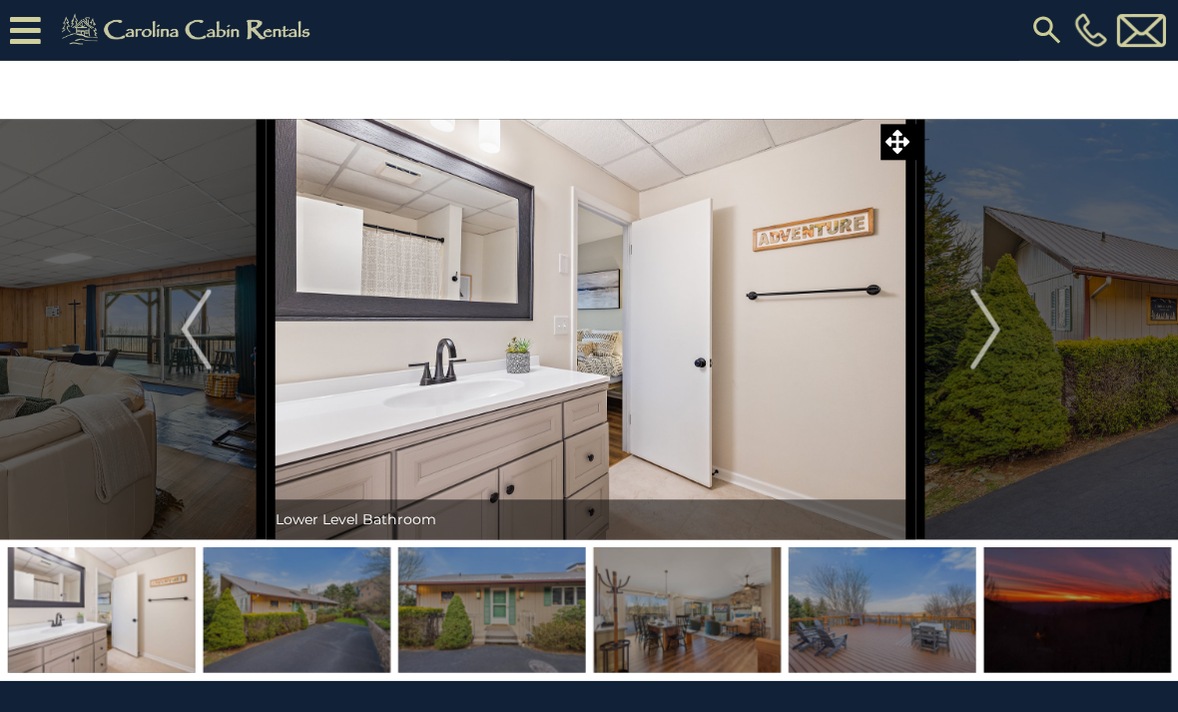
click at [963, 339] on button "Next" at bounding box center [983, 328] width 140 height 419
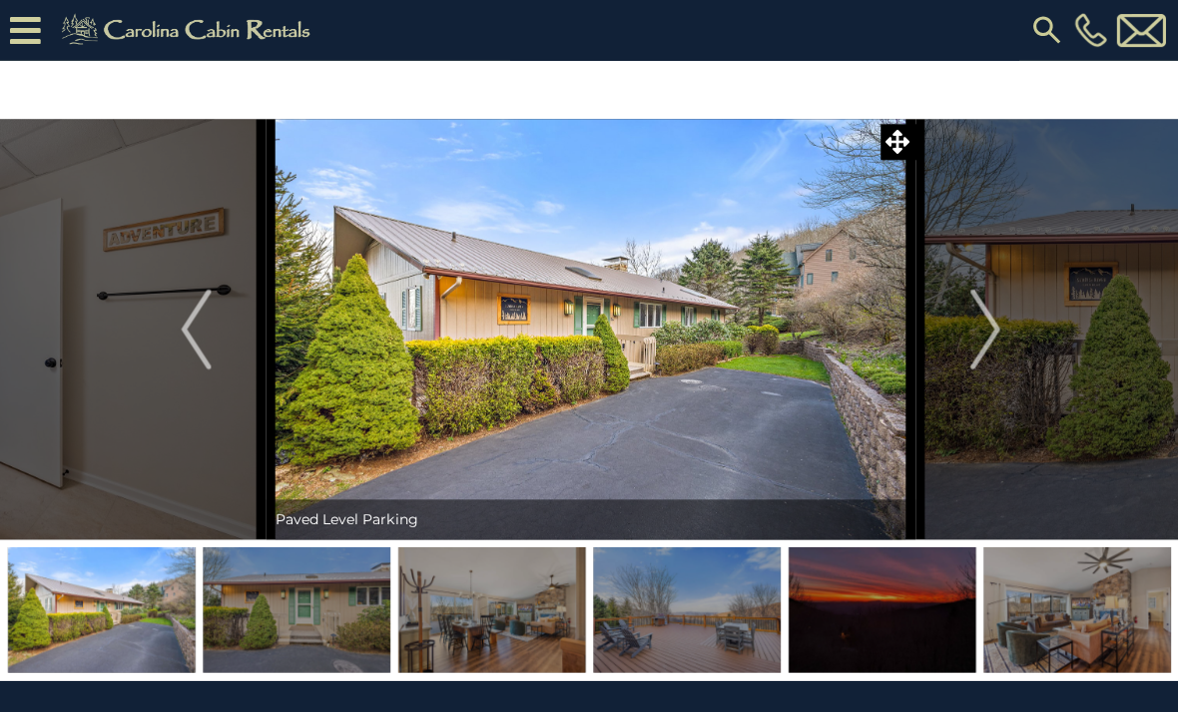
click at [967, 342] on button "Next" at bounding box center [983, 328] width 140 height 419
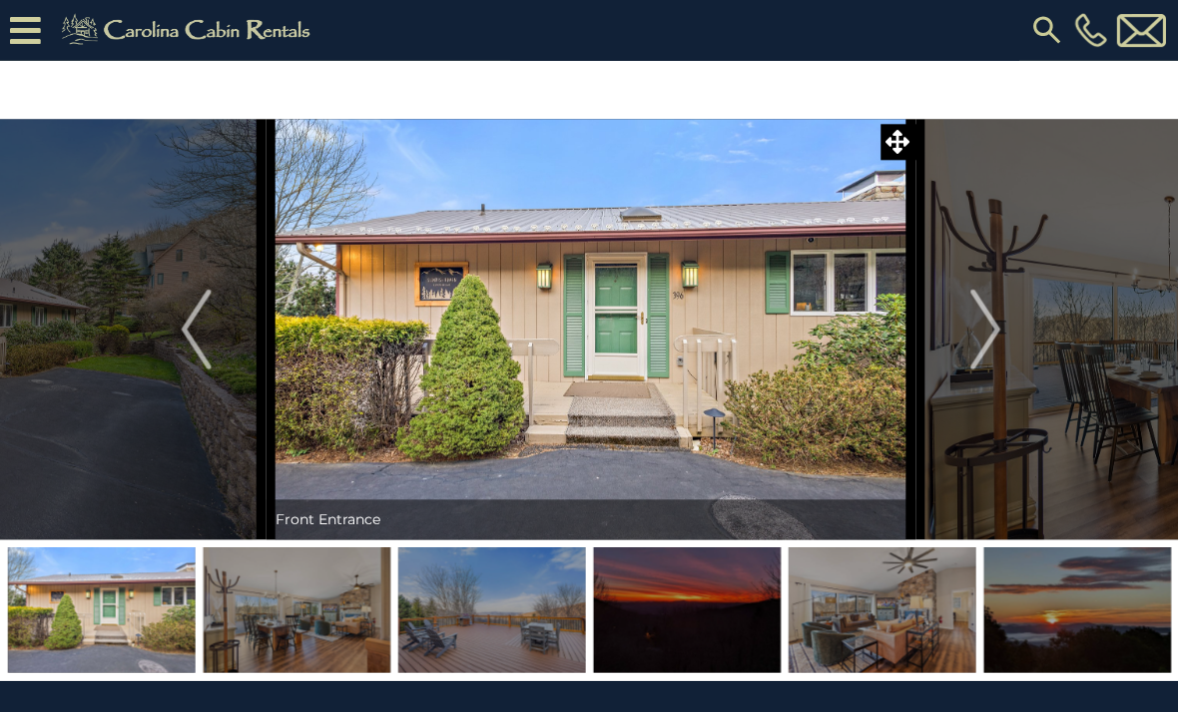
click at [969, 347] on img "Next" at bounding box center [982, 329] width 30 height 80
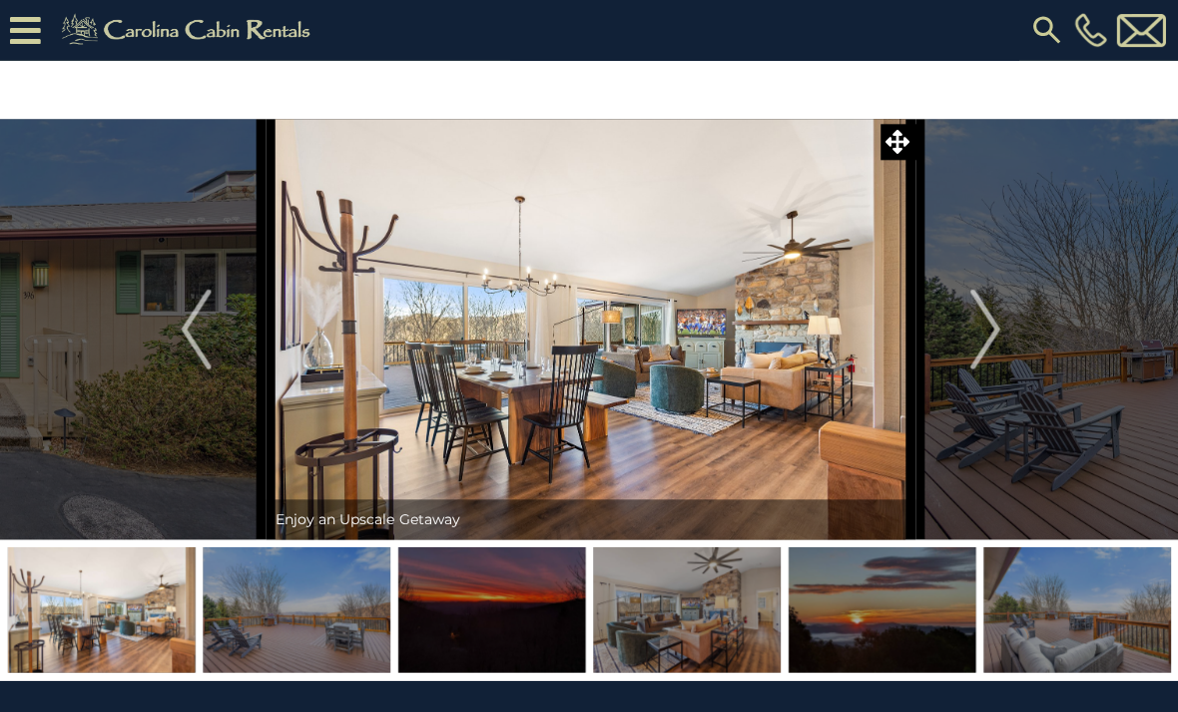
click at [968, 346] on img "Next" at bounding box center [982, 329] width 30 height 80
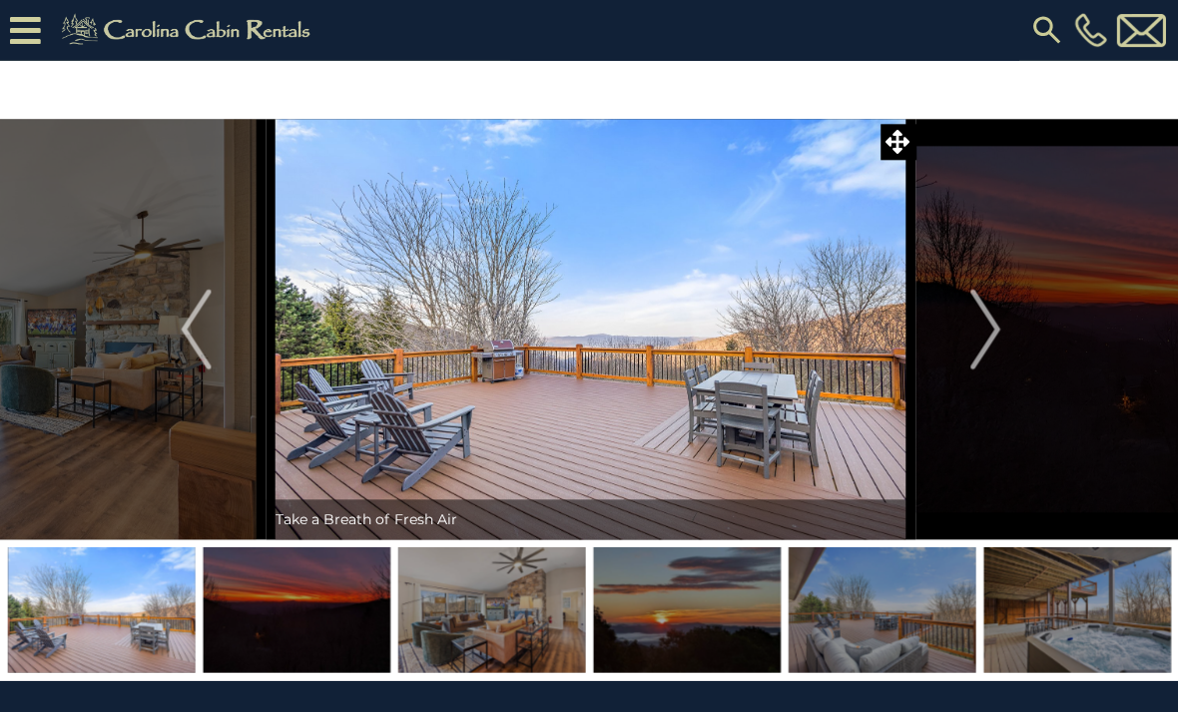
click at [968, 342] on img "Next" at bounding box center [982, 329] width 30 height 80
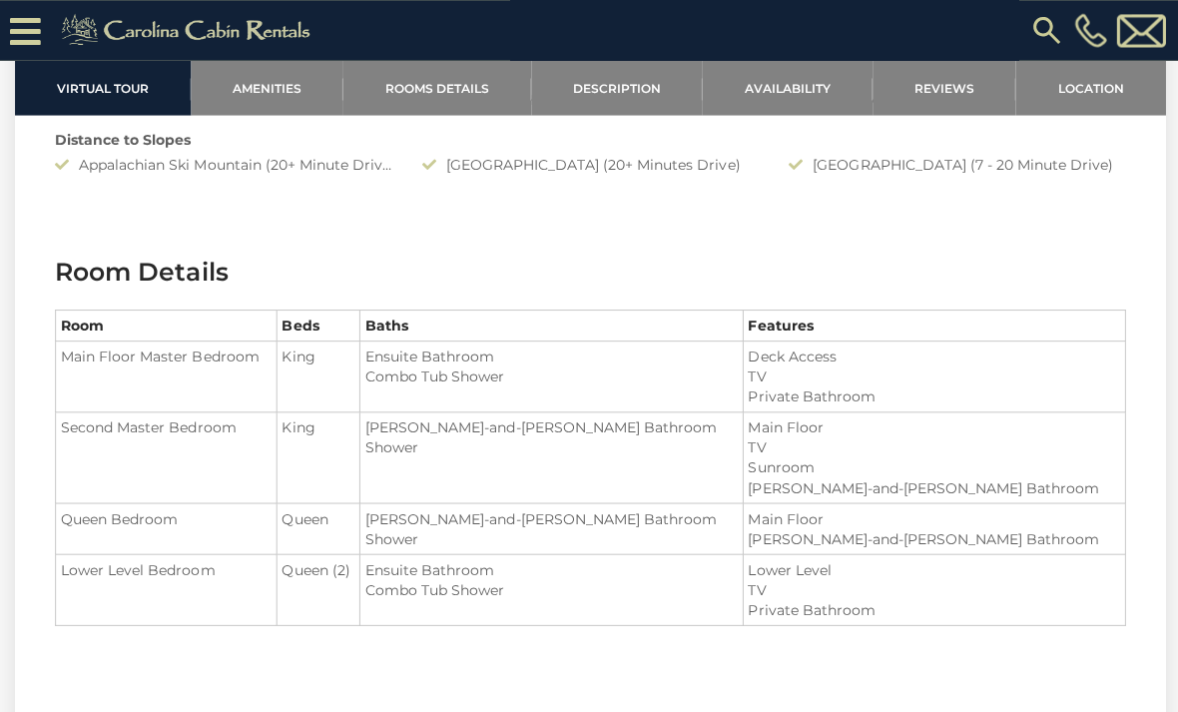
scroll to position [2063, 0]
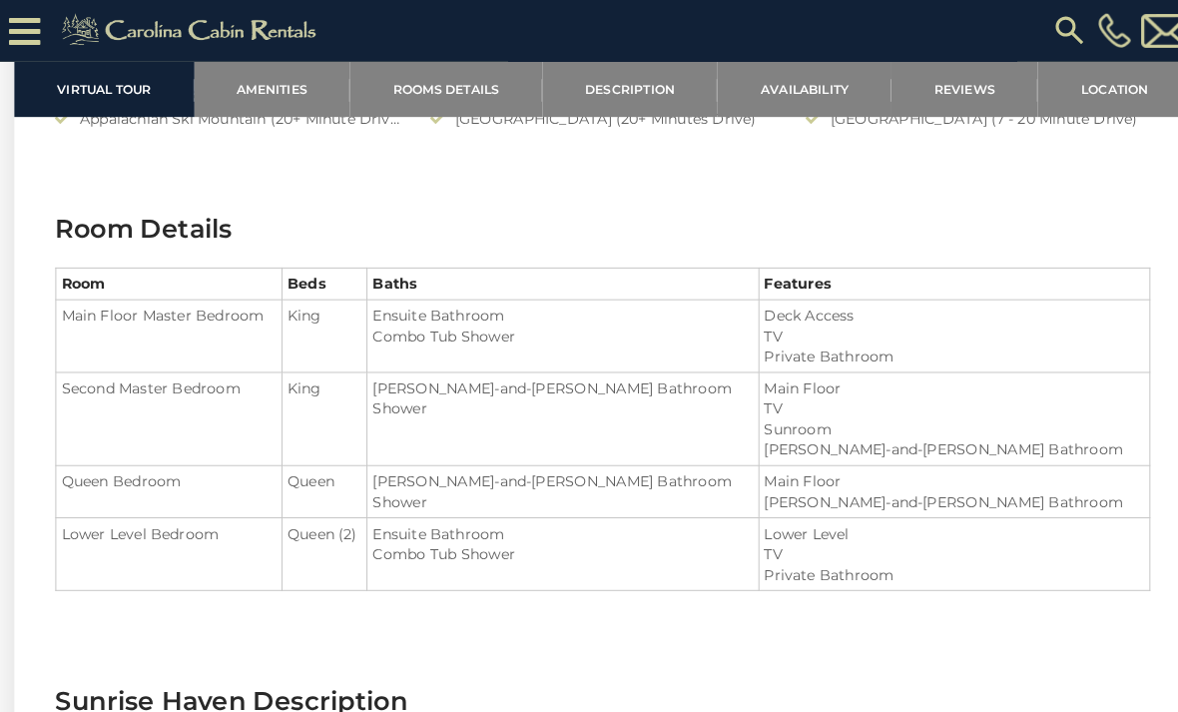
scroll to position [2215, 0]
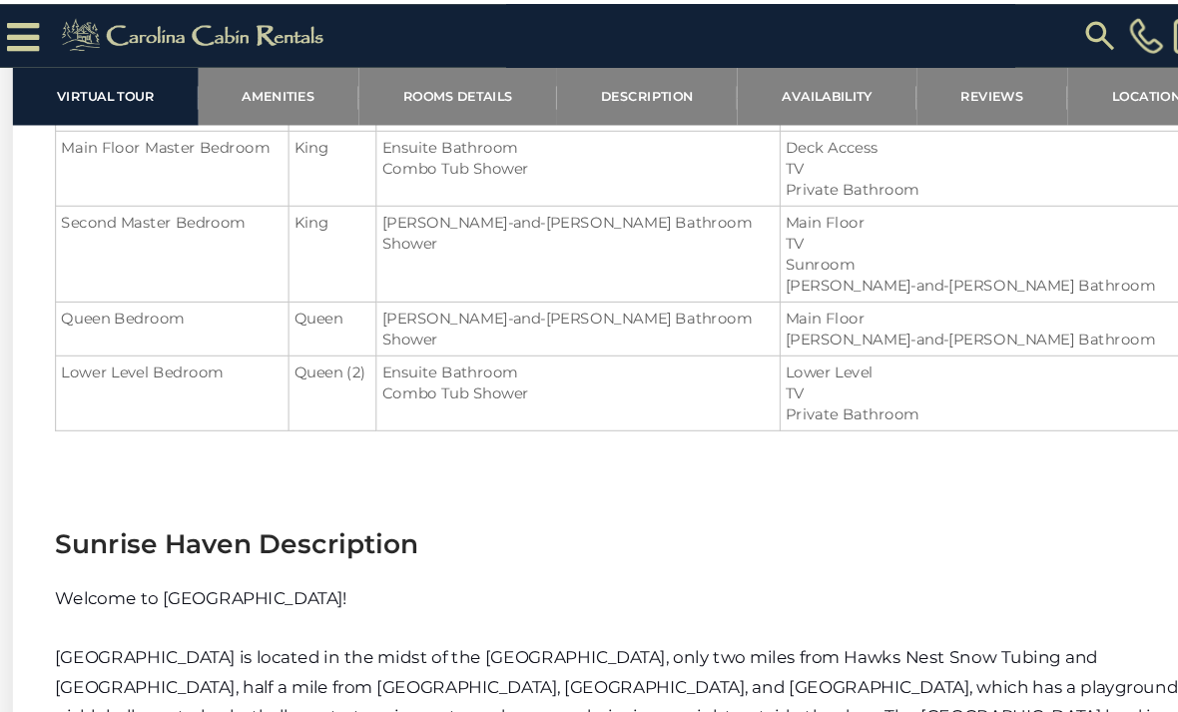
click at [912, 73] on link "Reviews" at bounding box center [943, 87] width 144 height 55
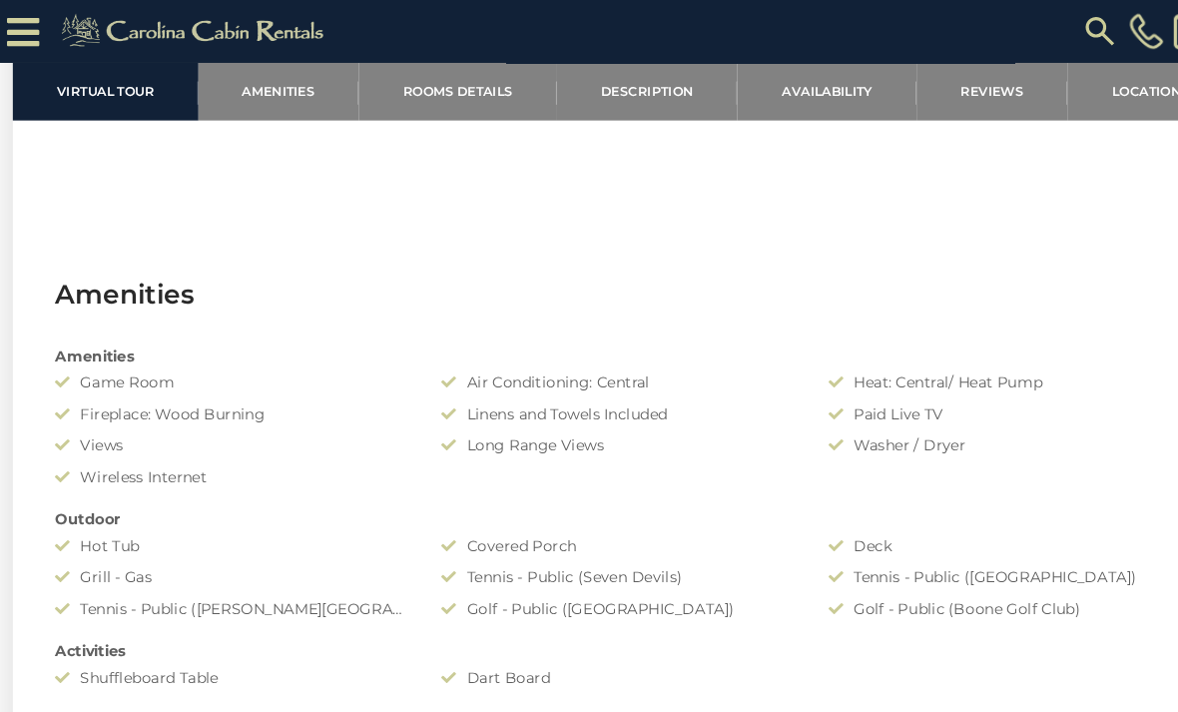
scroll to position [1164, 0]
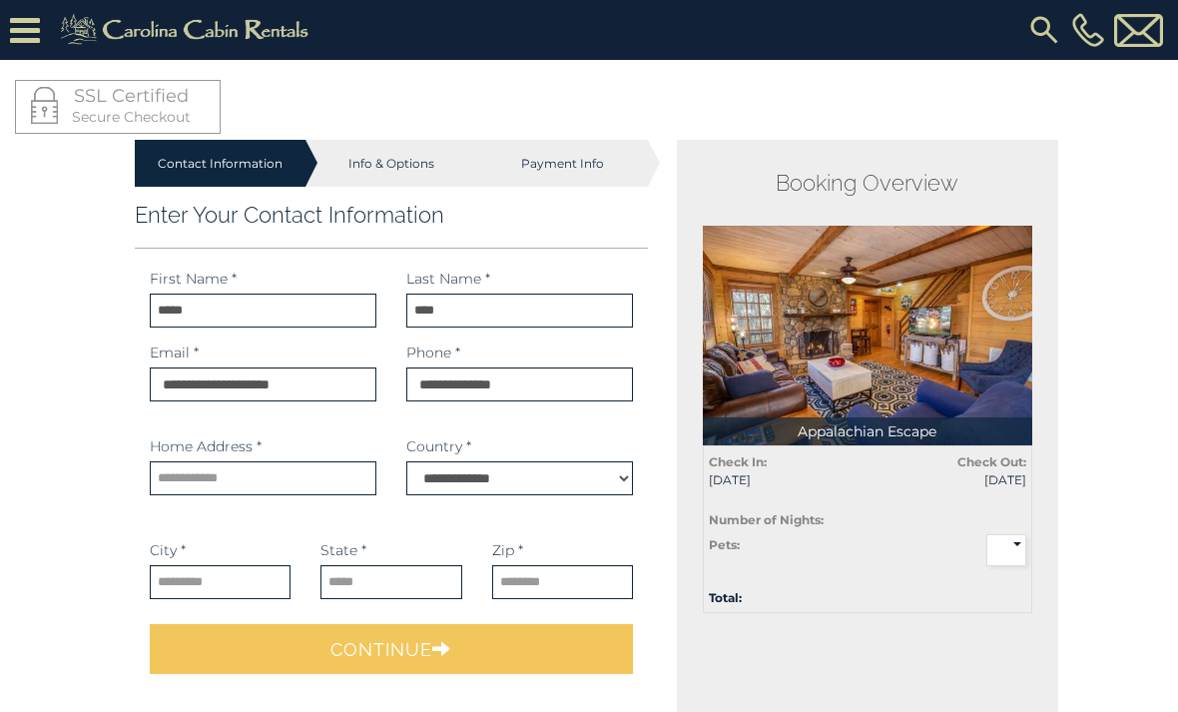
select select "*********"
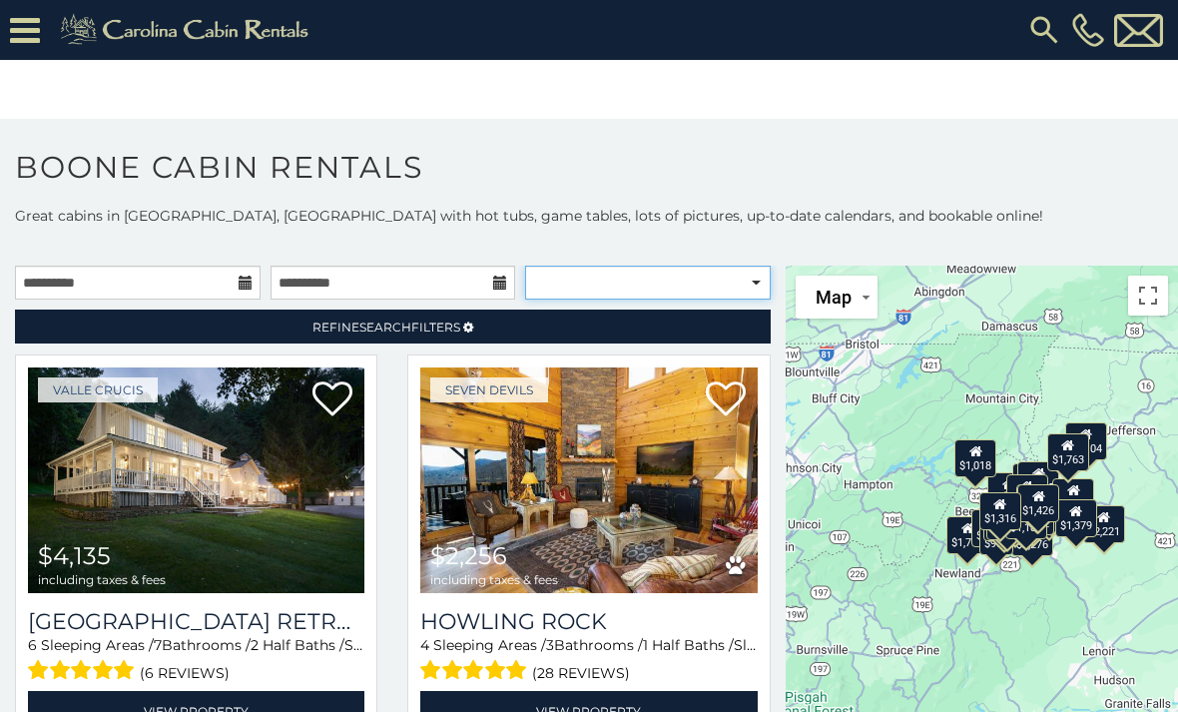
click at [760, 277] on select "**********" at bounding box center [648, 283] width 246 height 34
click at [393, 327] on span "Search" at bounding box center [385, 326] width 52 height 15
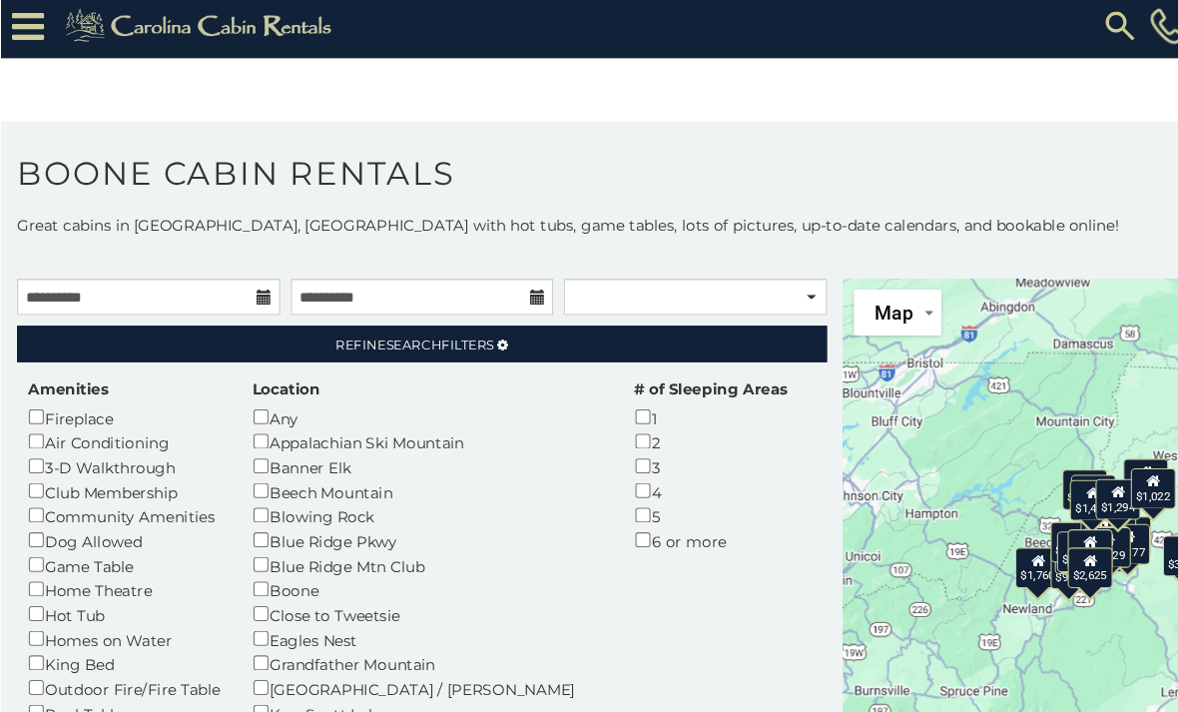
scroll to position [4, 0]
